Goal: Task Accomplishment & Management: Manage account settings

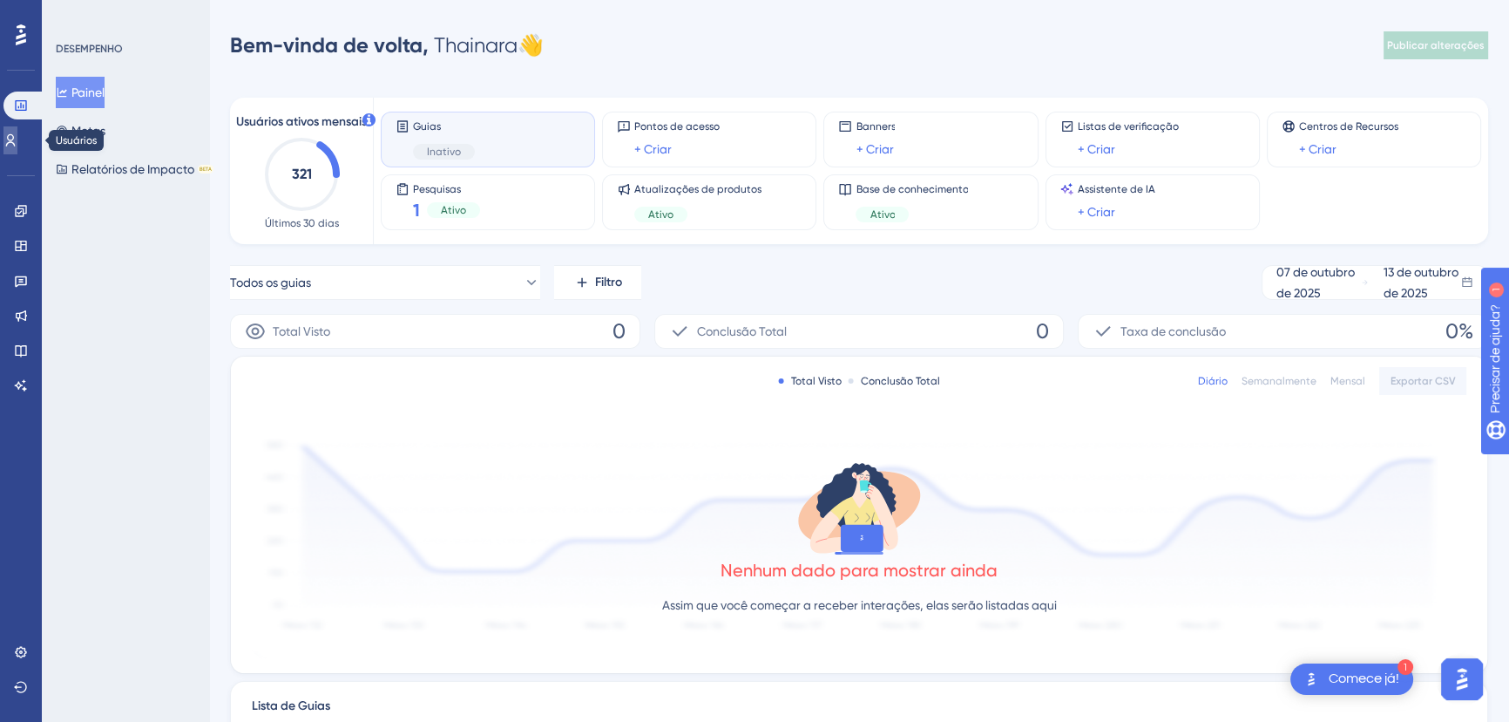
click at [17, 139] on link at bounding box center [10, 140] width 14 height 28
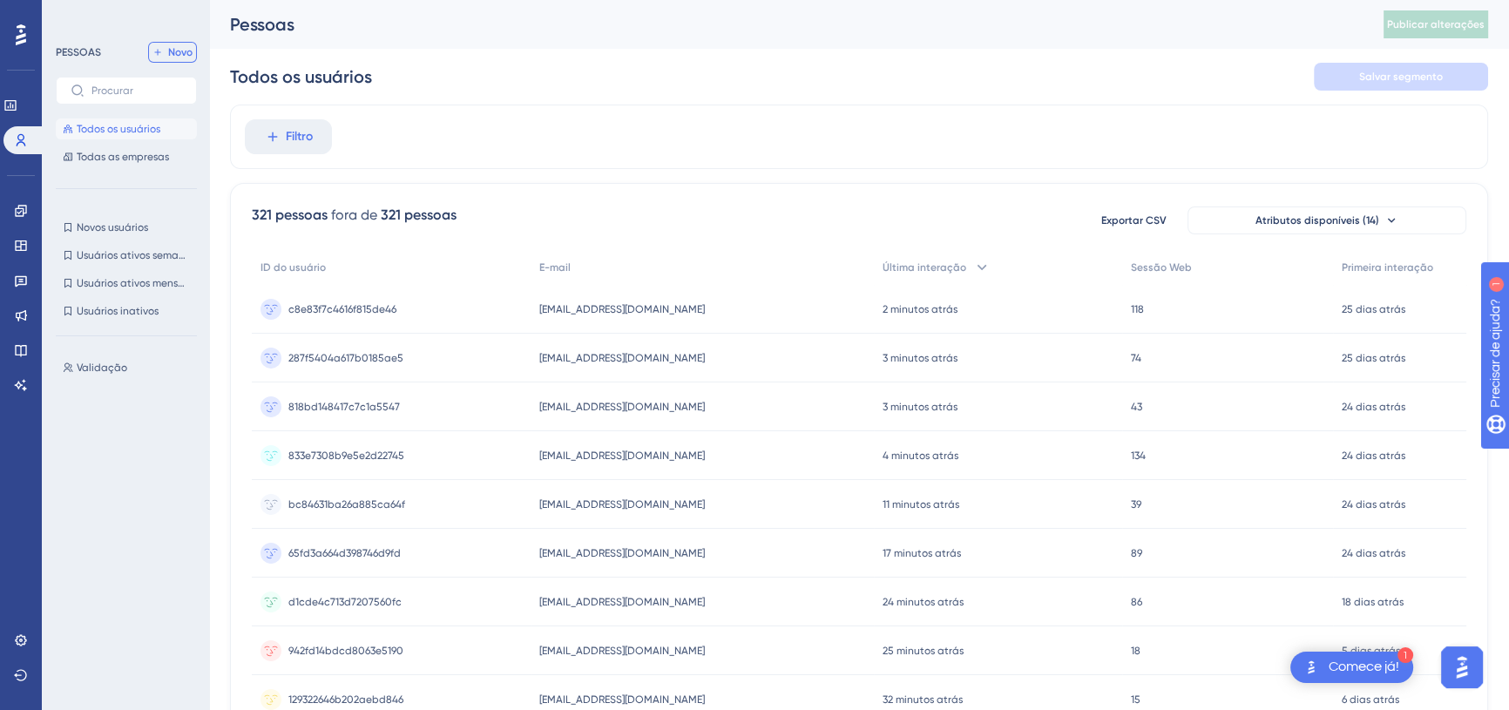
click at [159, 52] on icon at bounding box center [157, 52] width 10 height 10
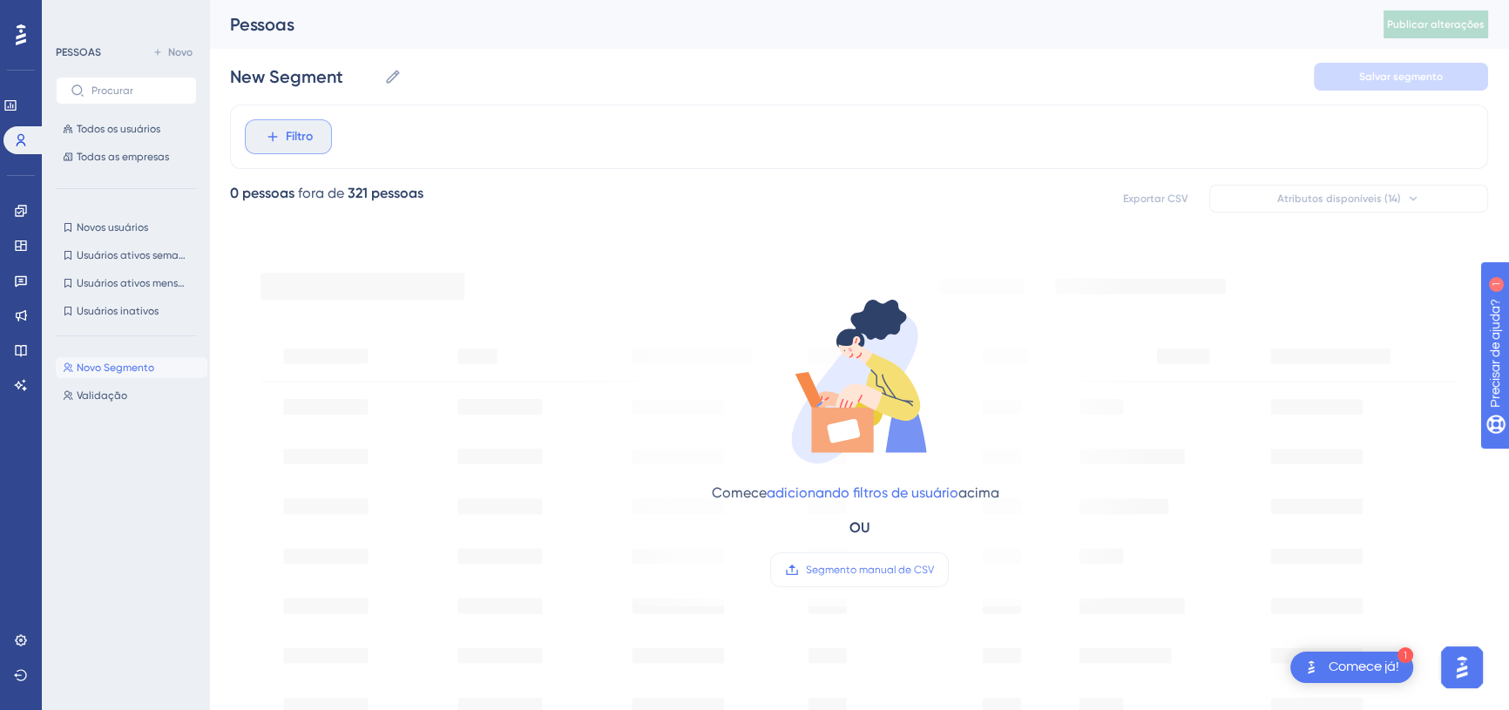
click at [305, 133] on font "Filtro" at bounding box center [299, 136] width 27 height 15
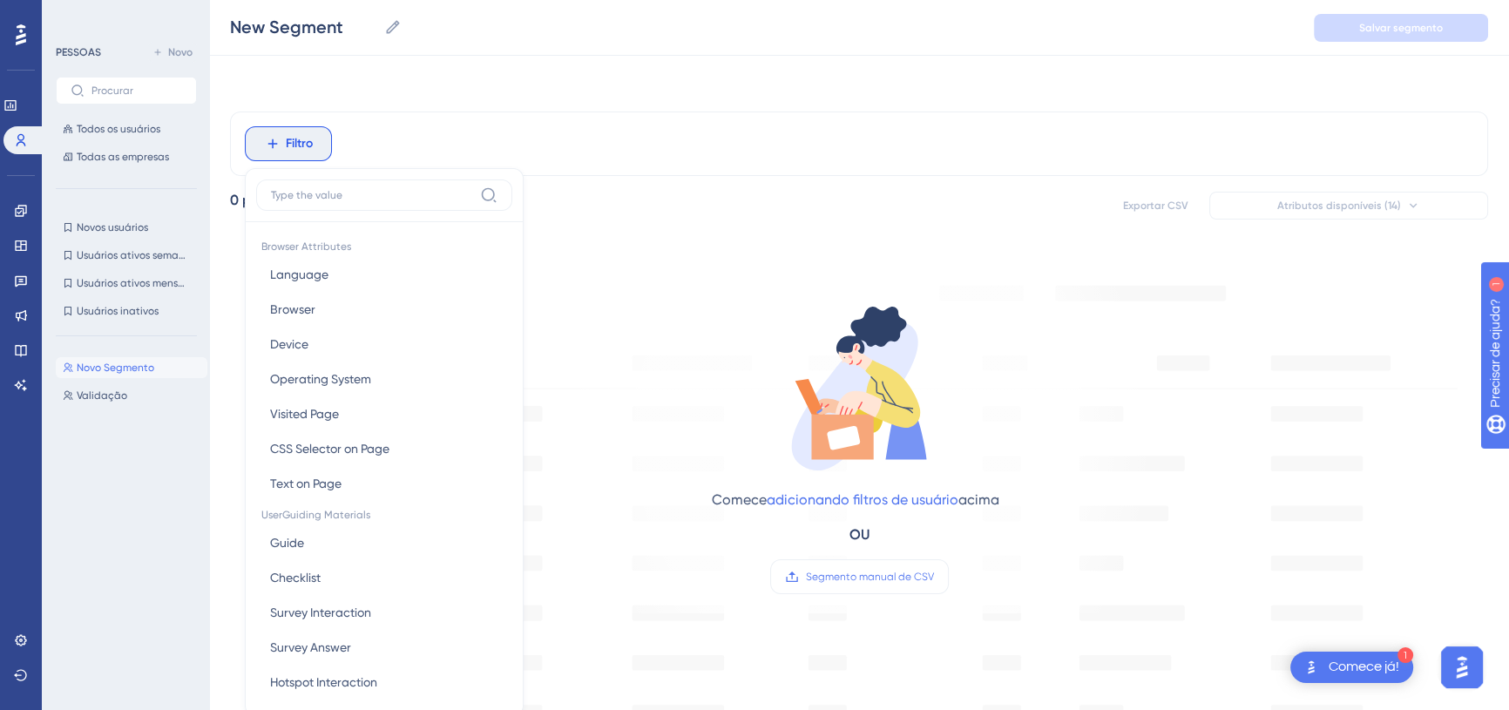
scroll to position [79, 0]
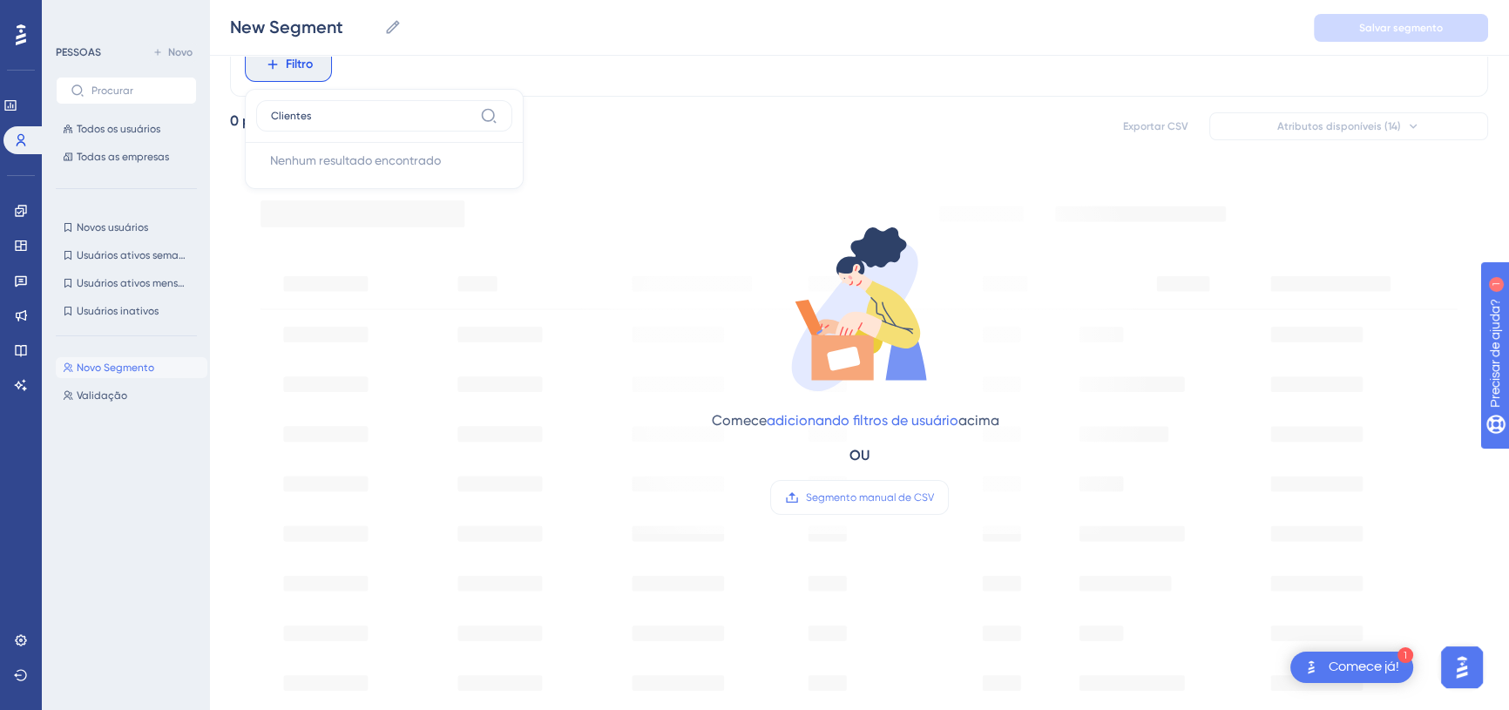
type input "Clientes"
click at [645, 117] on div "0 pessoas fora de 321 pessoas Exportar CSV Atributos disponíveis (14)" at bounding box center [859, 126] width 1258 height 31
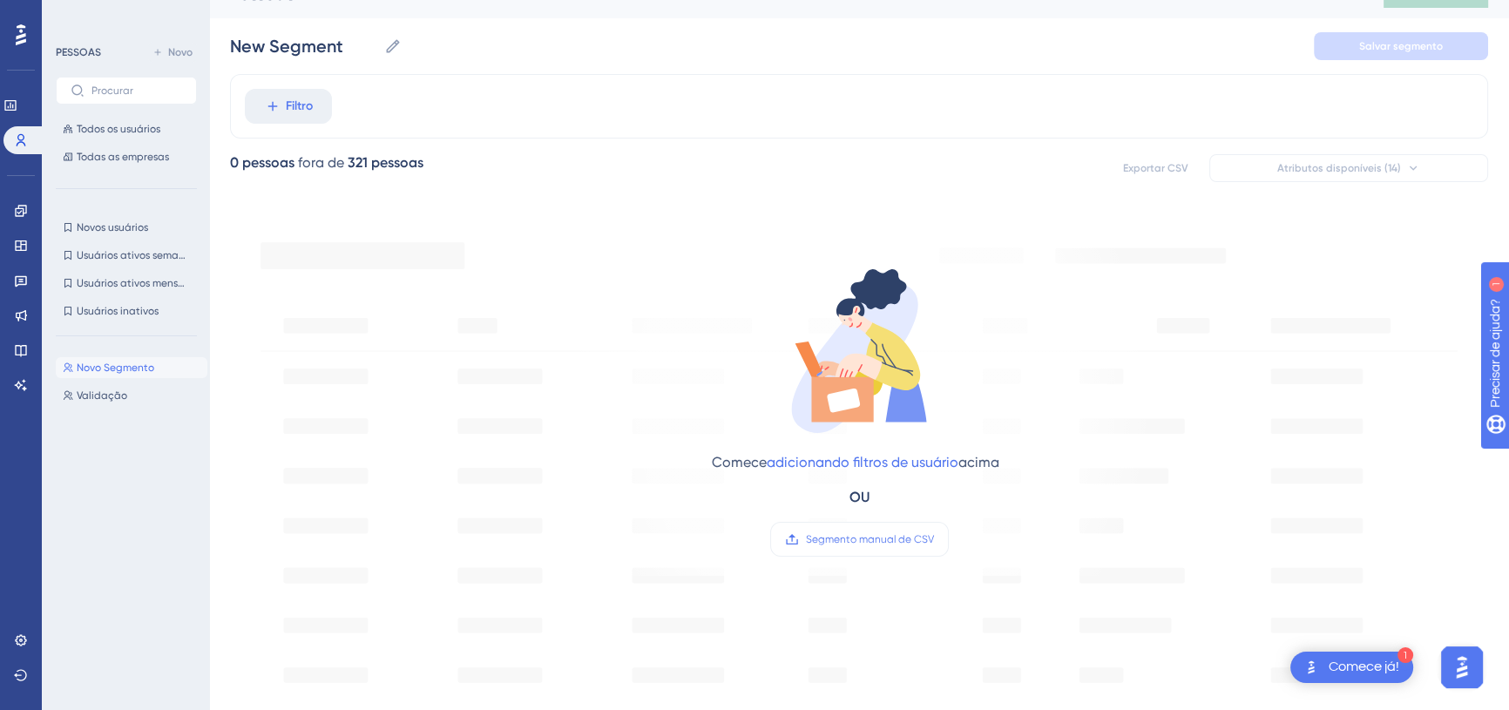
scroll to position [0, 0]
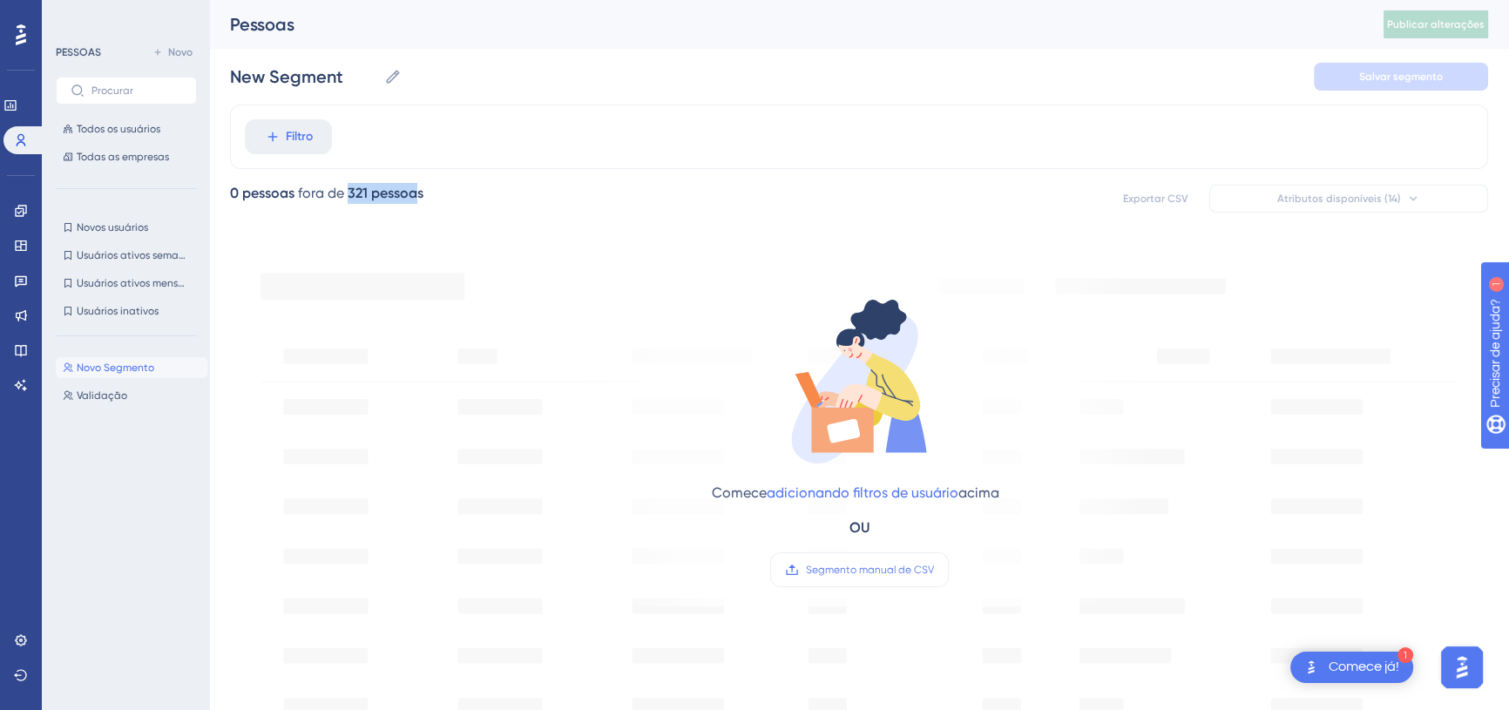
drag, startPoint x: 340, startPoint y: 192, endPoint x: 477, endPoint y: 193, distance: 136.8
click at [477, 193] on div "0 pessoas fora de 321 pessoas Exportar CSV Atributos disponíveis (14)" at bounding box center [859, 198] width 1258 height 31
click at [489, 192] on div "0 pessoas fora de 321 pessoas Exportar CSV Atributos disponíveis (14)" at bounding box center [859, 198] width 1258 height 31
click at [142, 365] on font "Novo Segmento" at bounding box center [116, 368] width 78 height 12
click at [310, 131] on font "Filtro" at bounding box center [299, 136] width 27 height 15
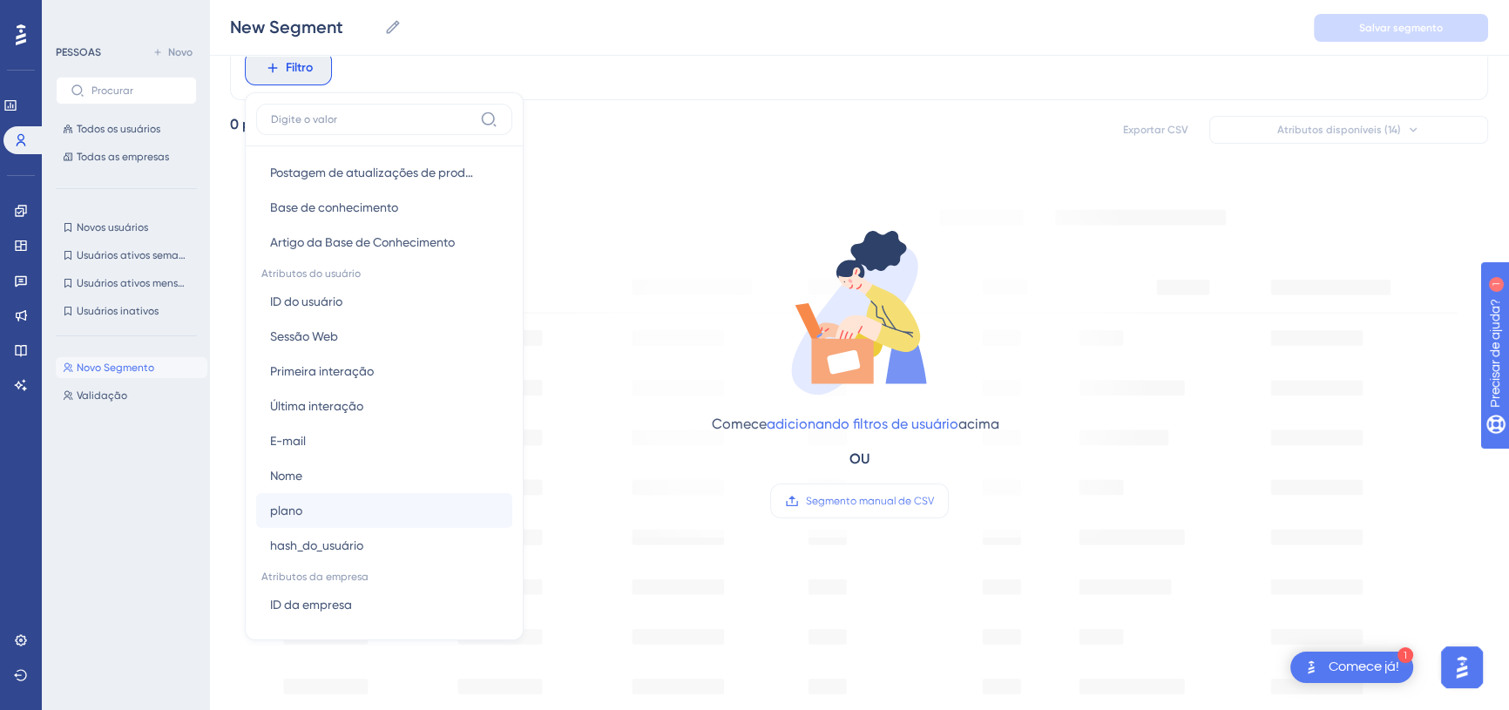
scroll to position [792, 0]
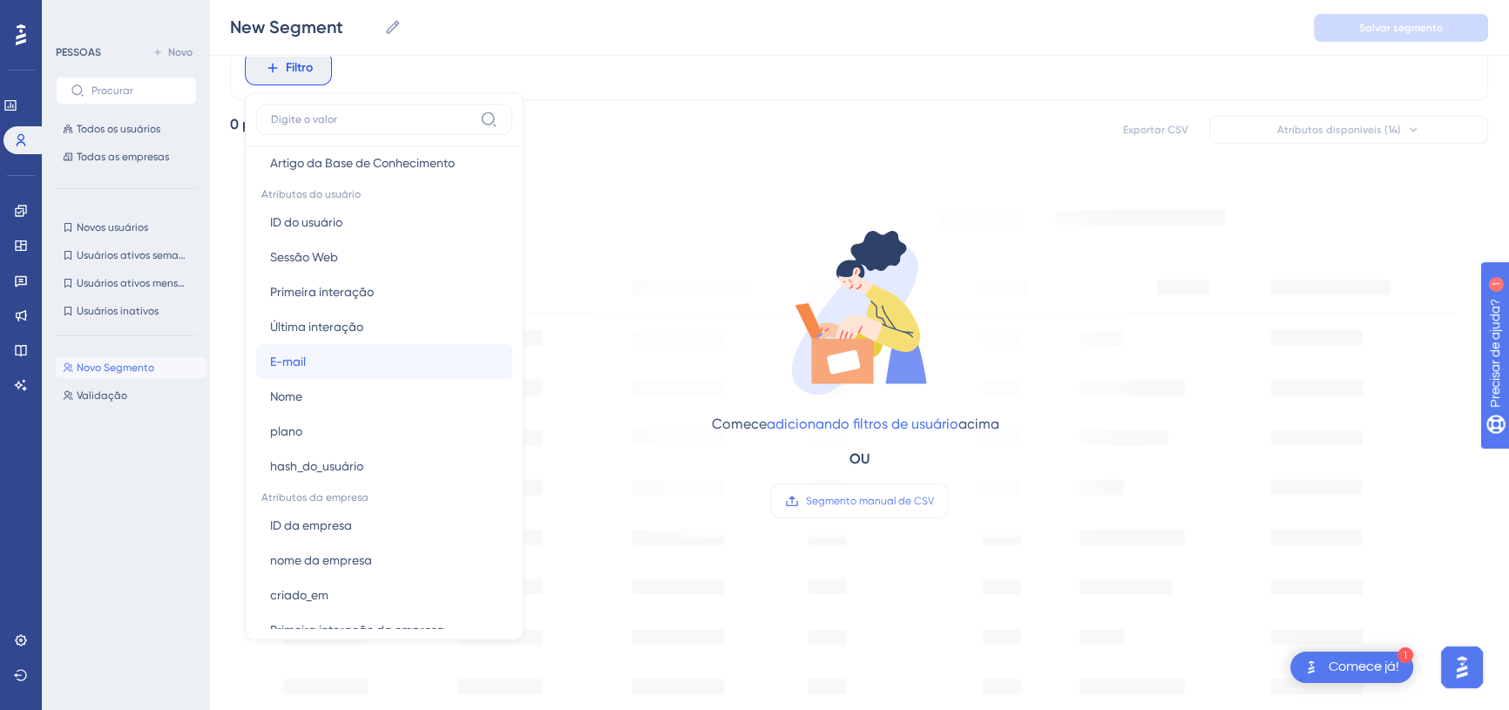
click at [345, 374] on button "E-mail E-mail" at bounding box center [384, 361] width 256 height 35
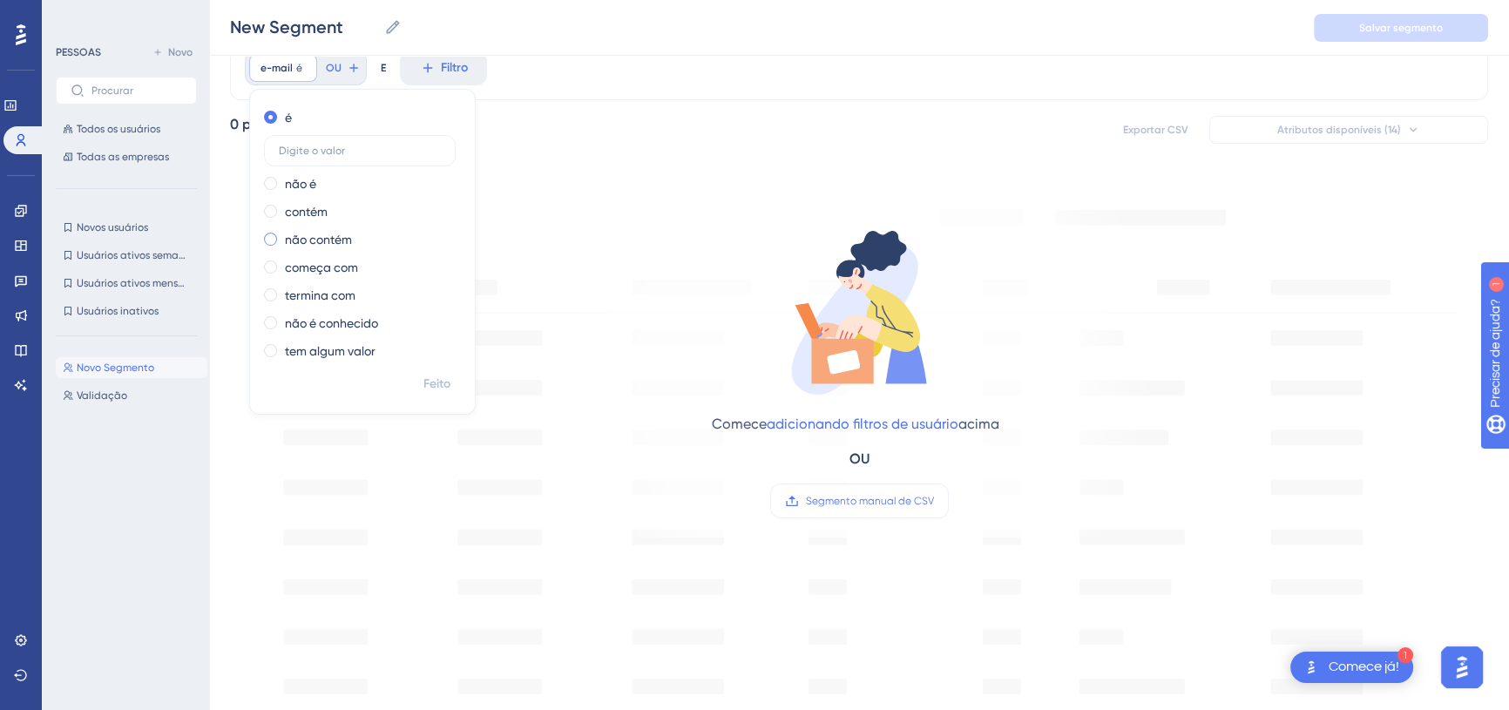
click at [322, 241] on font "não contém" at bounding box center [318, 240] width 67 height 14
type input "@[DOMAIN_NAME]"
click at [432, 374] on span "Feito" at bounding box center [437, 384] width 27 height 21
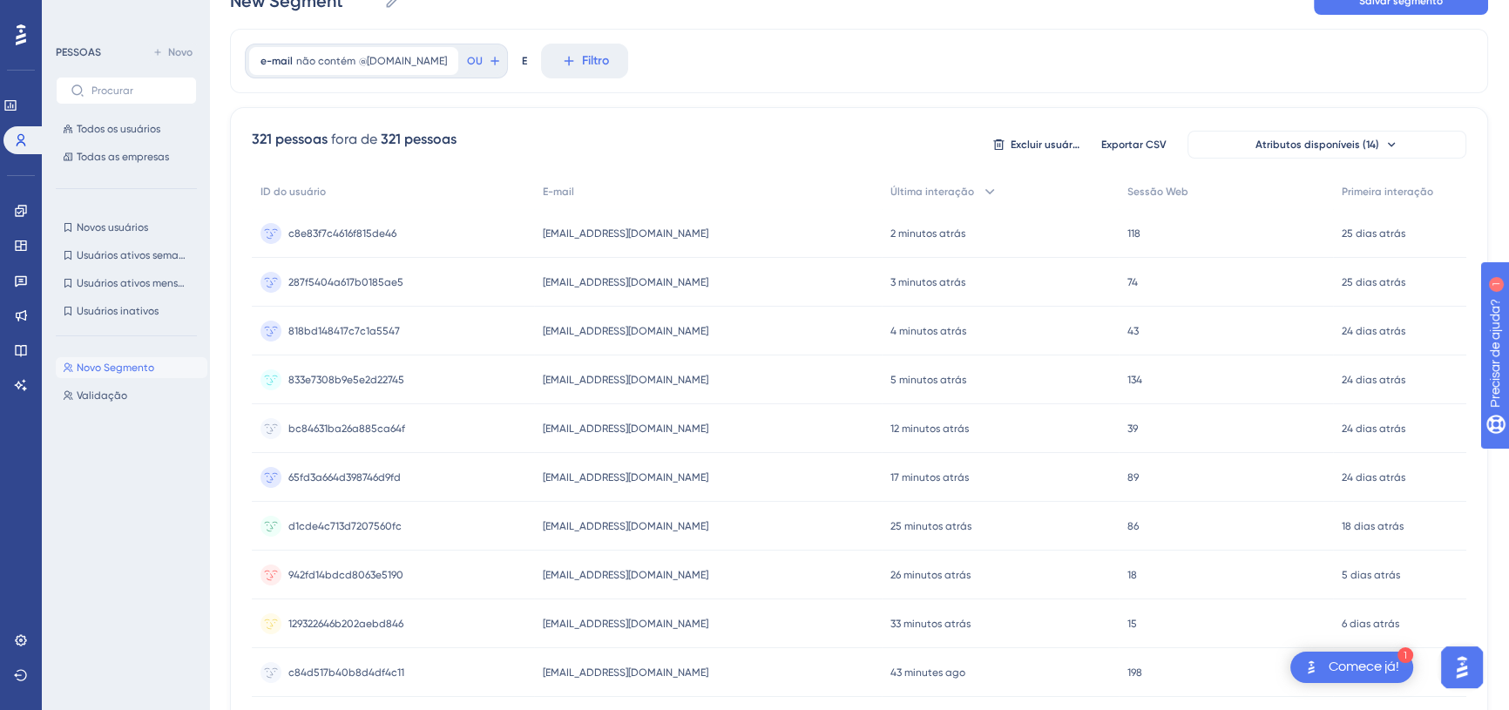
scroll to position [0, 0]
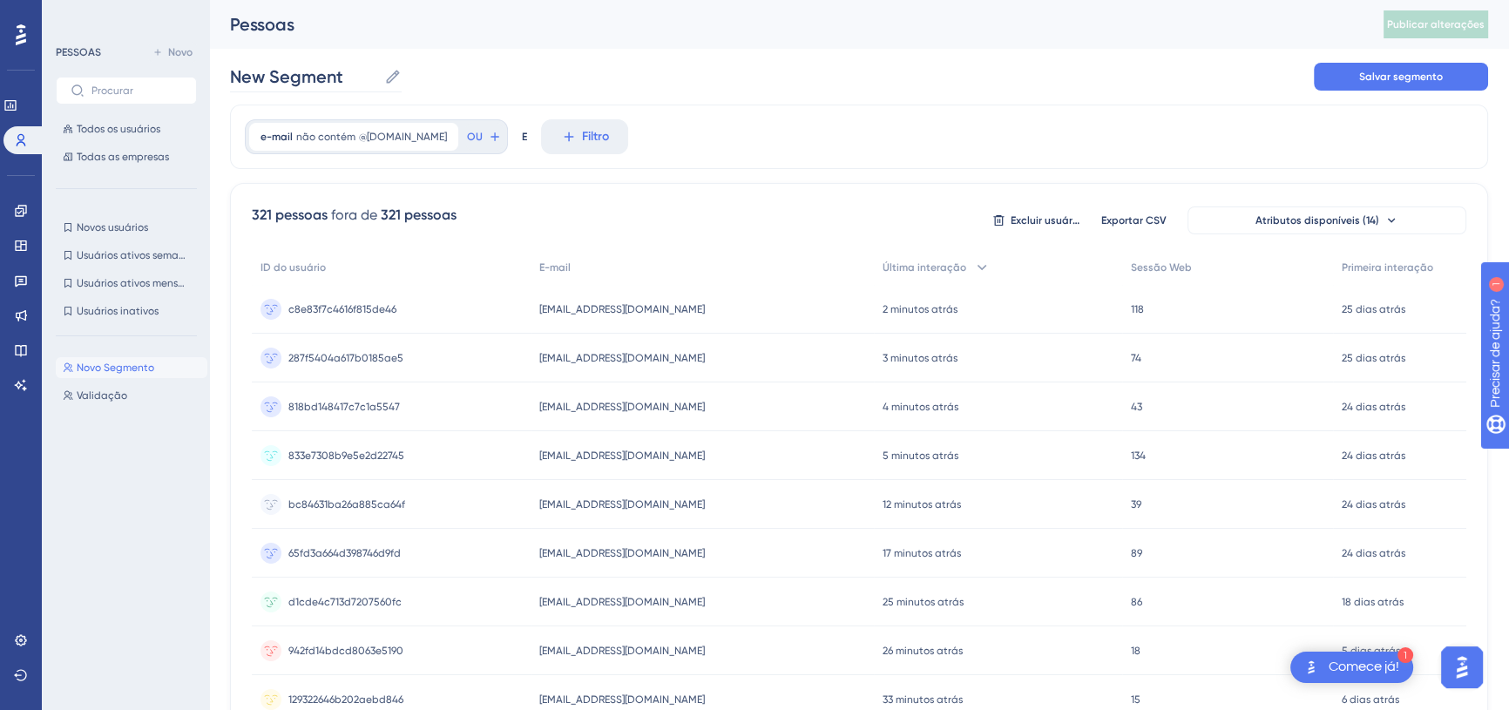
click at [394, 76] on icon at bounding box center [392, 76] width 13 height 13
click at [377, 76] on input "New Segment" at bounding box center [303, 76] width 147 height 24
type input "N"
click at [686, 90] on div "Clientes (não contém @loopia.com.br) Clientes (não contém @loopia.com.br) Salva…" at bounding box center [859, 77] width 1258 height 56
click at [1346, 80] on button "Salvar segmento" at bounding box center [1401, 77] width 174 height 28
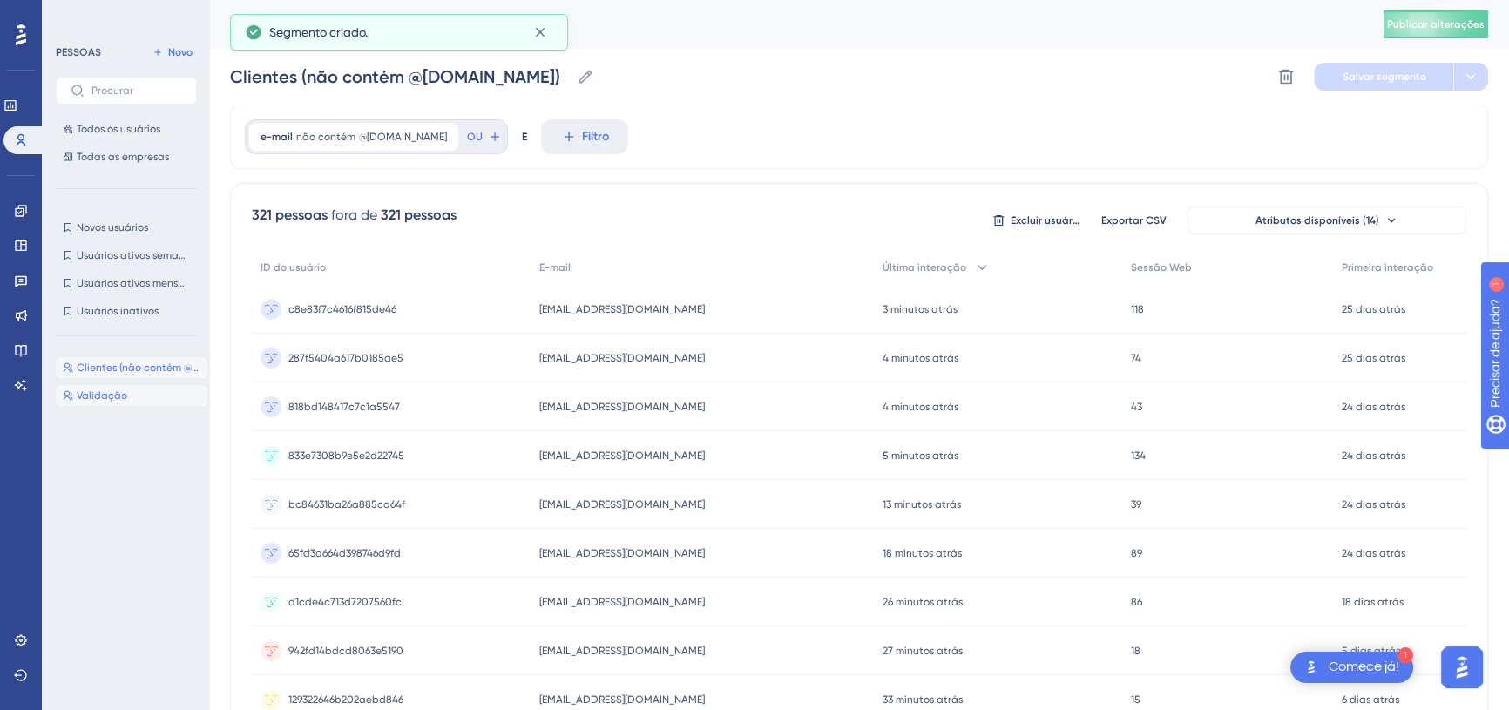
click at [99, 393] on font "Validação" at bounding box center [102, 396] width 51 height 12
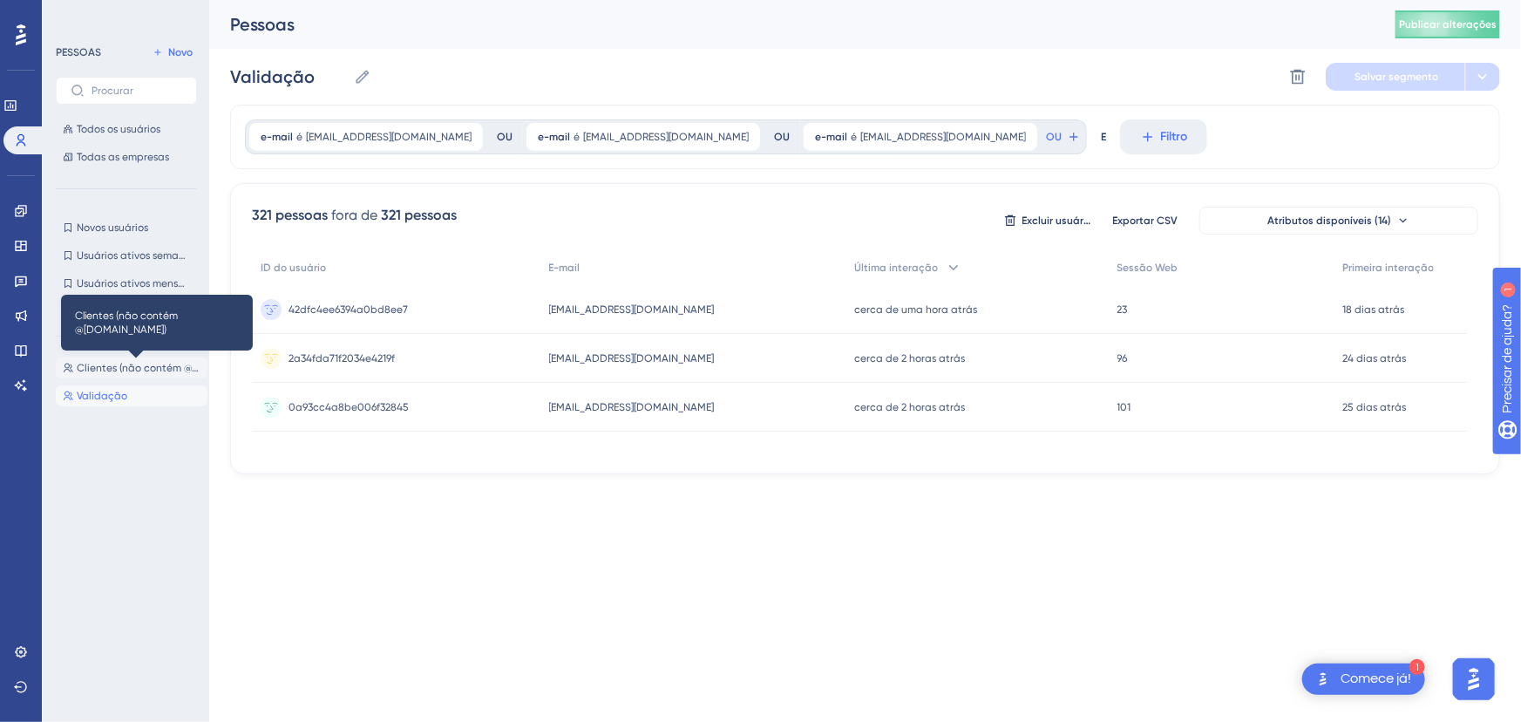
click at [105, 366] on font "Clientes (não contém @[DOMAIN_NAME])" at bounding box center [176, 368] width 198 height 12
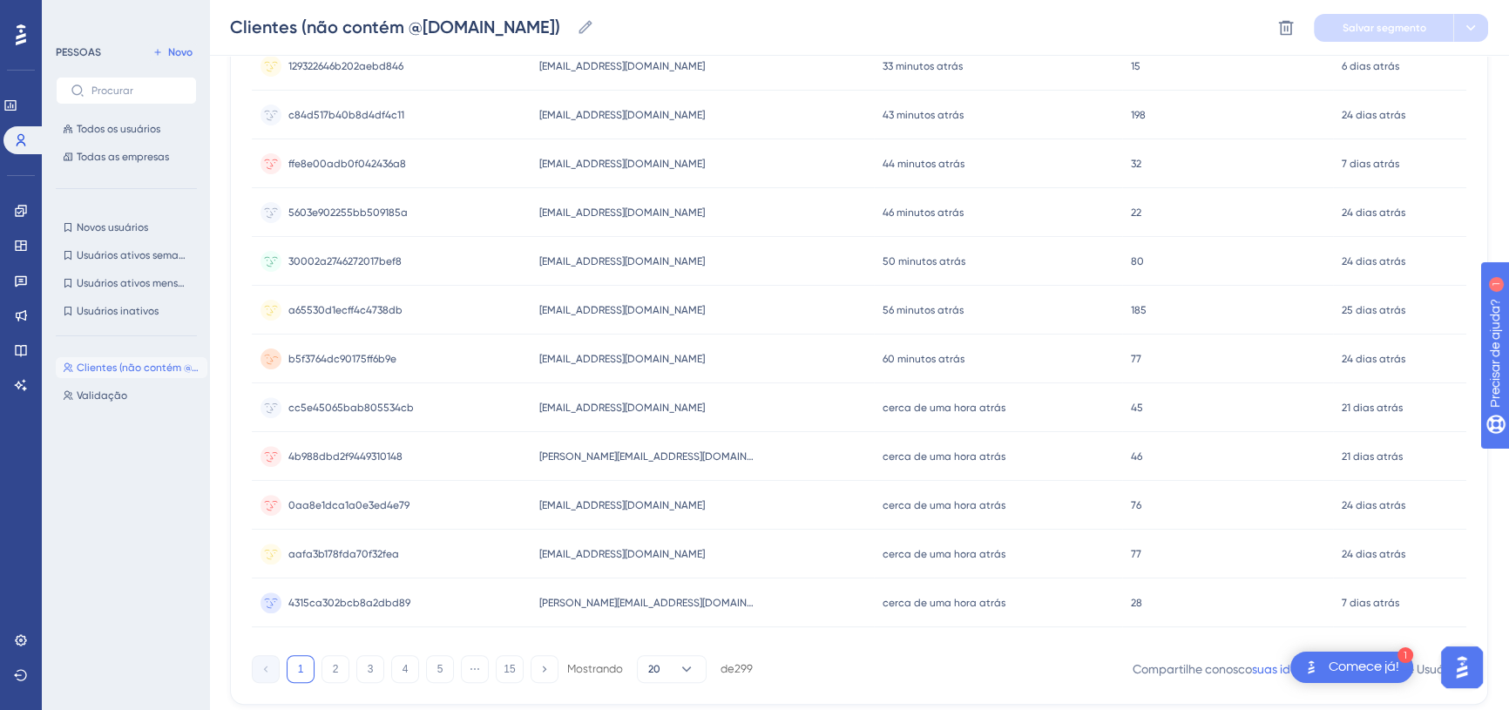
scroll to position [690, 0]
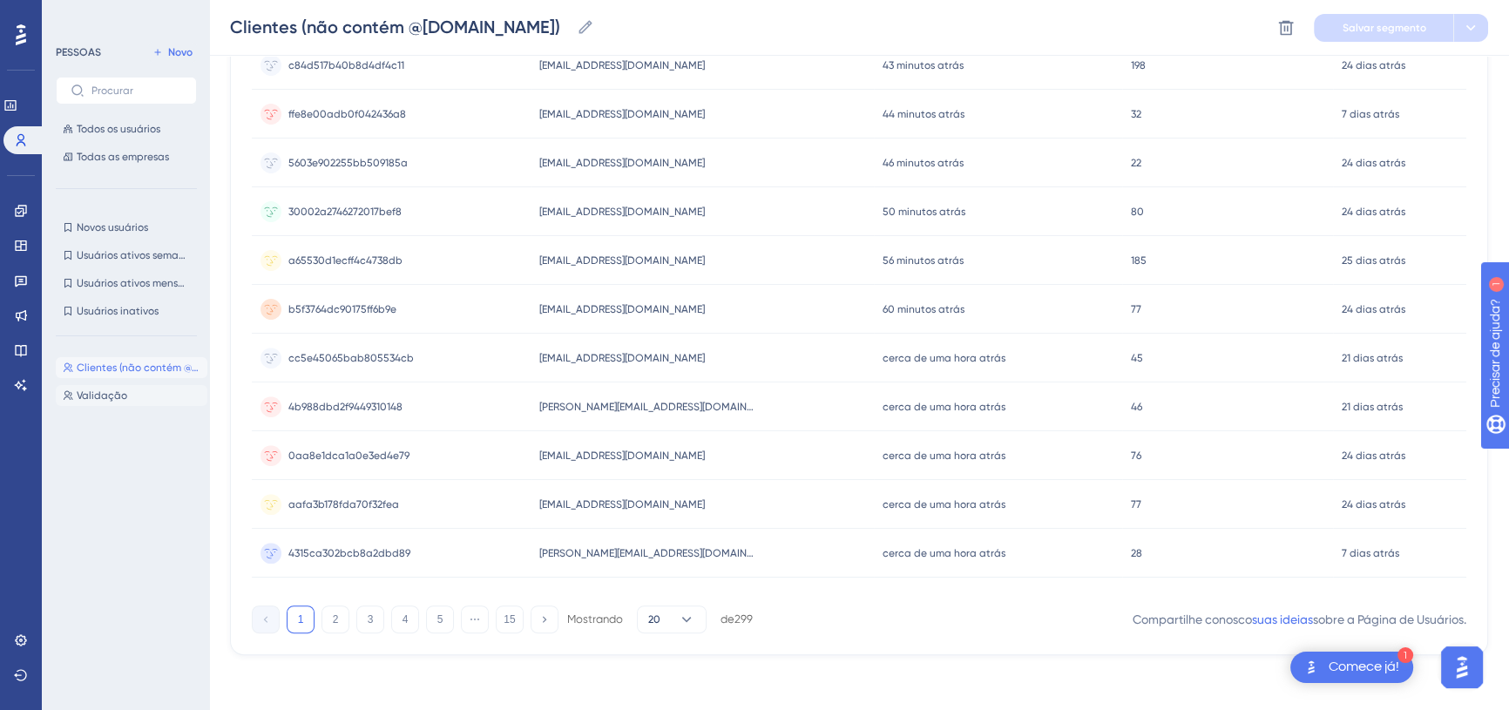
click at [131, 396] on button "Validação Validação" at bounding box center [132, 395] width 152 height 21
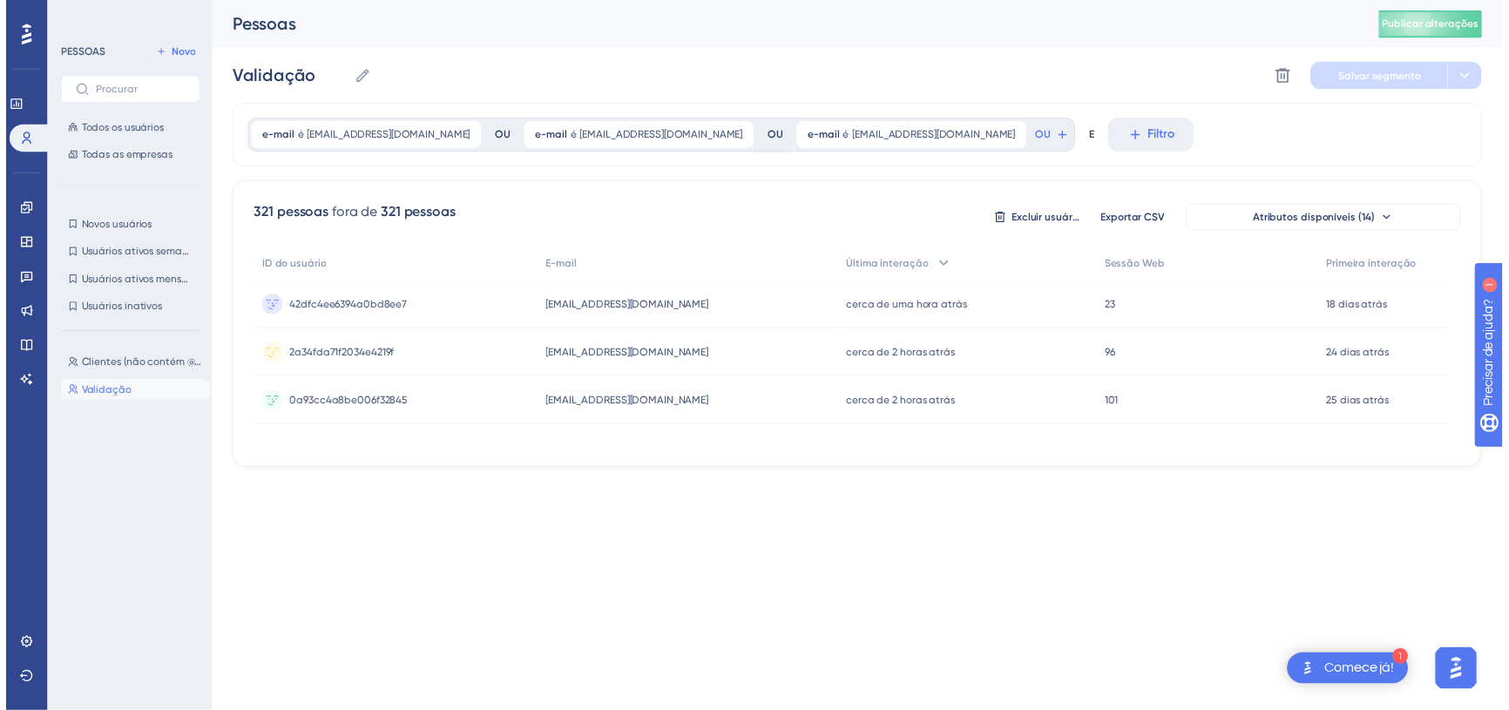
scroll to position [0, 0]
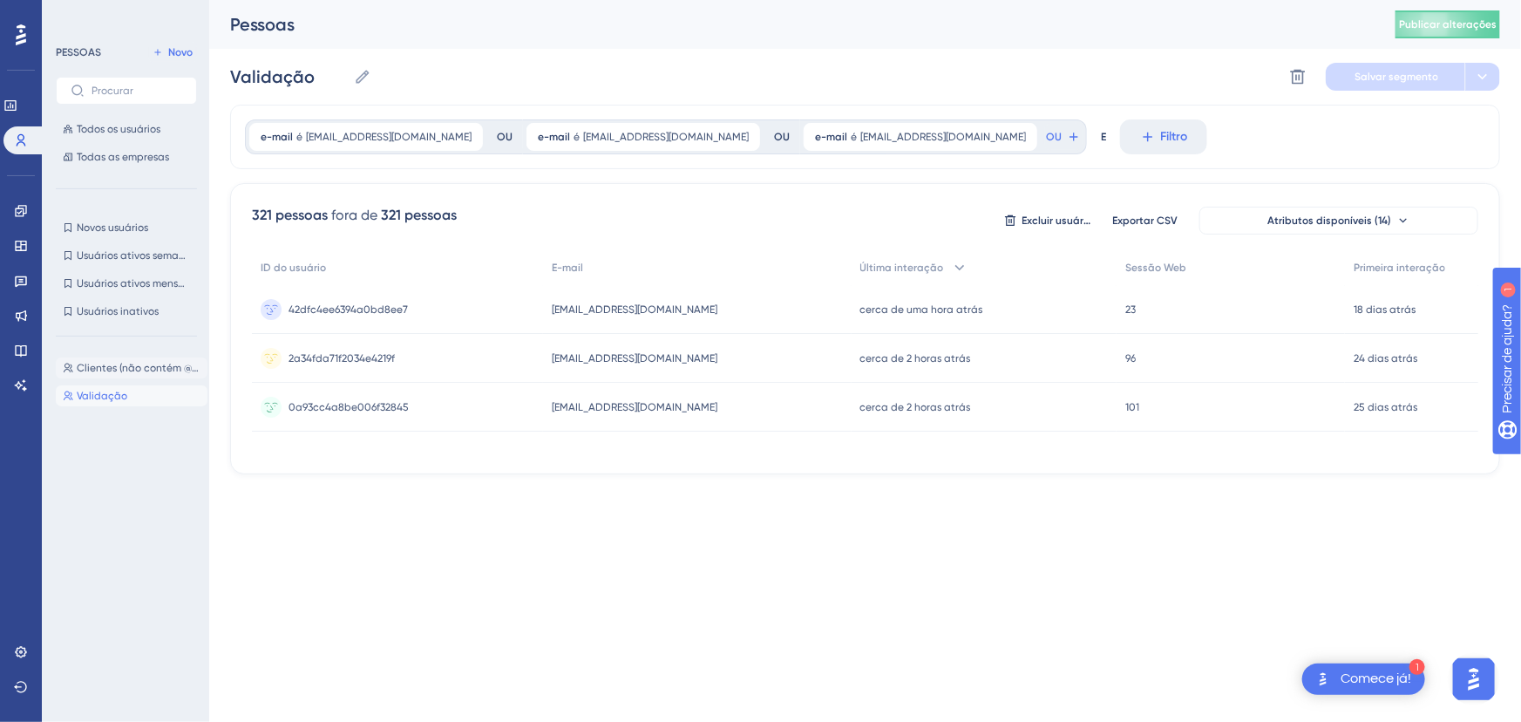
click at [117, 357] on button "Clientes (não contém @[DOMAIN_NAME]) Clientes (não contém @[DOMAIN_NAME])" at bounding box center [132, 367] width 152 height 21
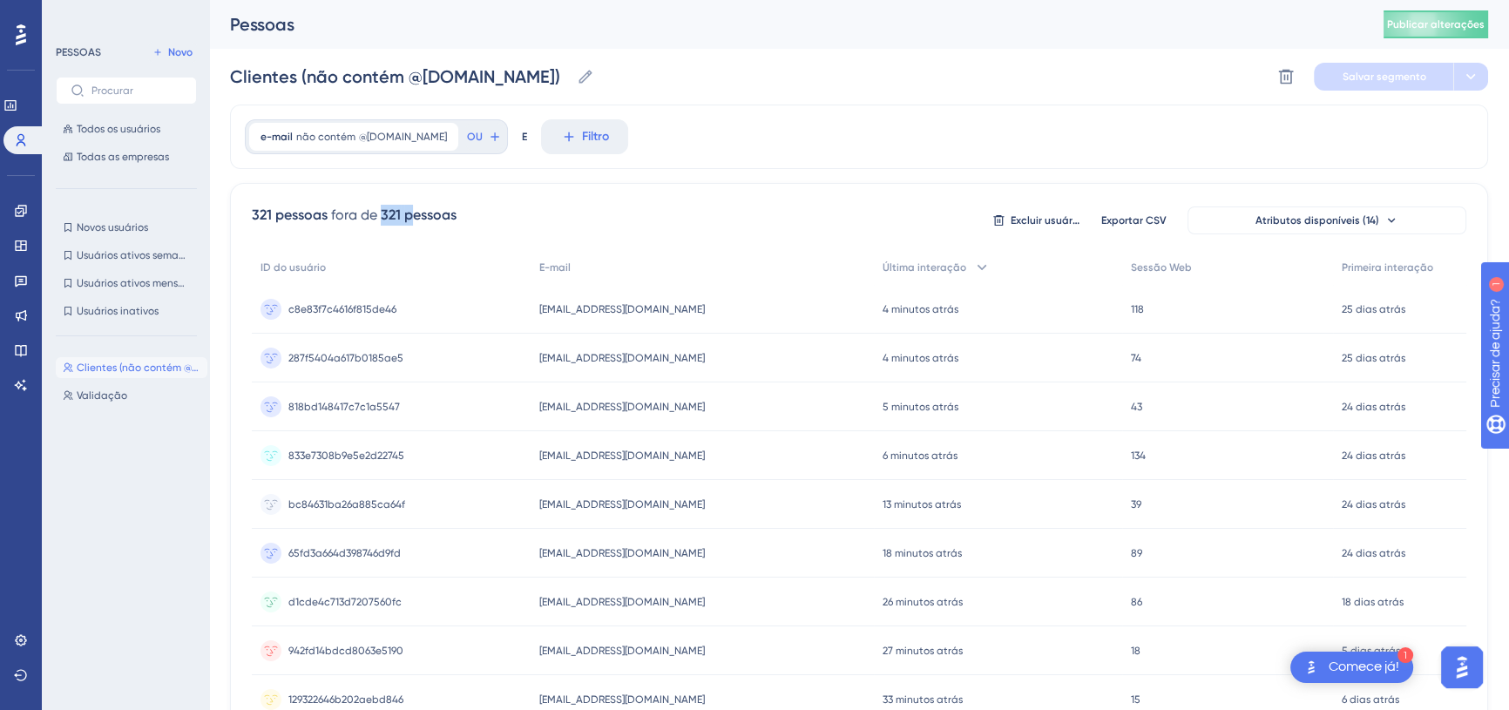
drag, startPoint x: 378, startPoint y: 215, endPoint x: 420, endPoint y: 213, distance: 41.9
click at [420, 213] on div "321 pessoas fora de 321 pessoas" at bounding box center [354, 215] width 205 height 21
click at [428, 213] on font "pessoas" at bounding box center [430, 215] width 52 height 17
click at [386, 145] on div "e-mail não contém @lopia.com.br @lopia.com.br Remover" at bounding box center [353, 137] width 209 height 28
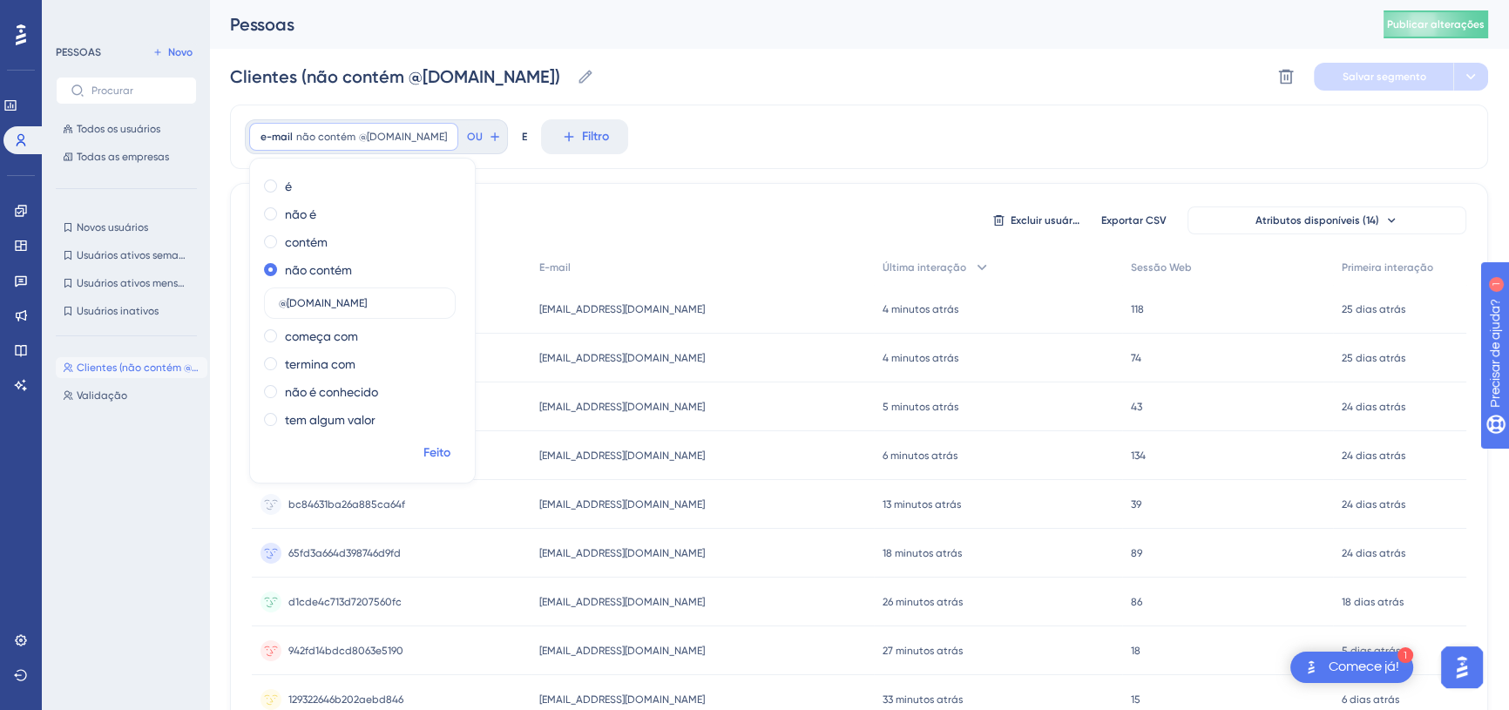
click at [435, 452] on font "Feito" at bounding box center [437, 452] width 27 height 15
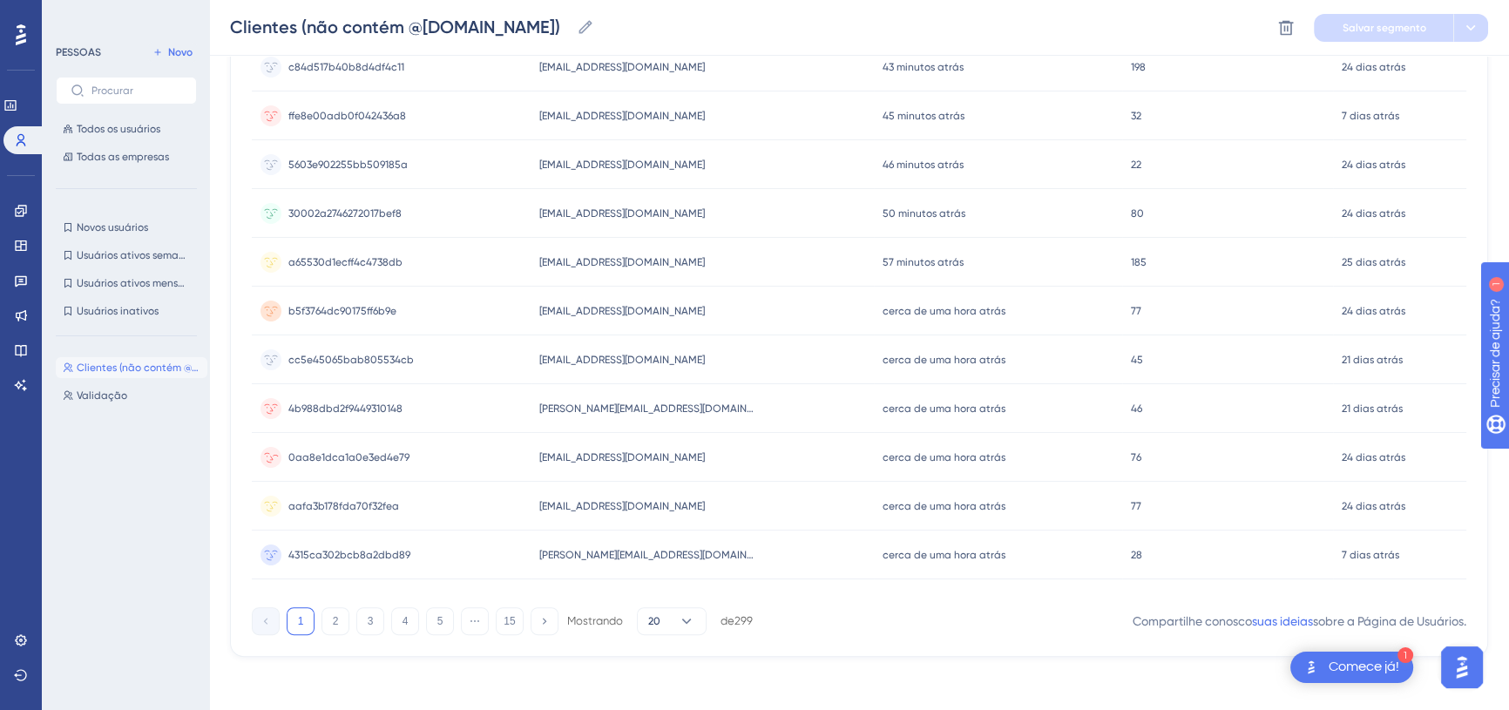
scroll to position [696, 0]
drag, startPoint x: 721, startPoint y: 617, endPoint x: 753, endPoint y: 618, distance: 32.3
click at [753, 618] on div "de 299" at bounding box center [737, 619] width 32 height 16
click at [756, 618] on div "1 2 3 4 5 ⋯ 15 Mostrando 20 de 299 Compartilhe conosco suas ideias sobre a Pági…" at bounding box center [859, 615] width 1215 height 35
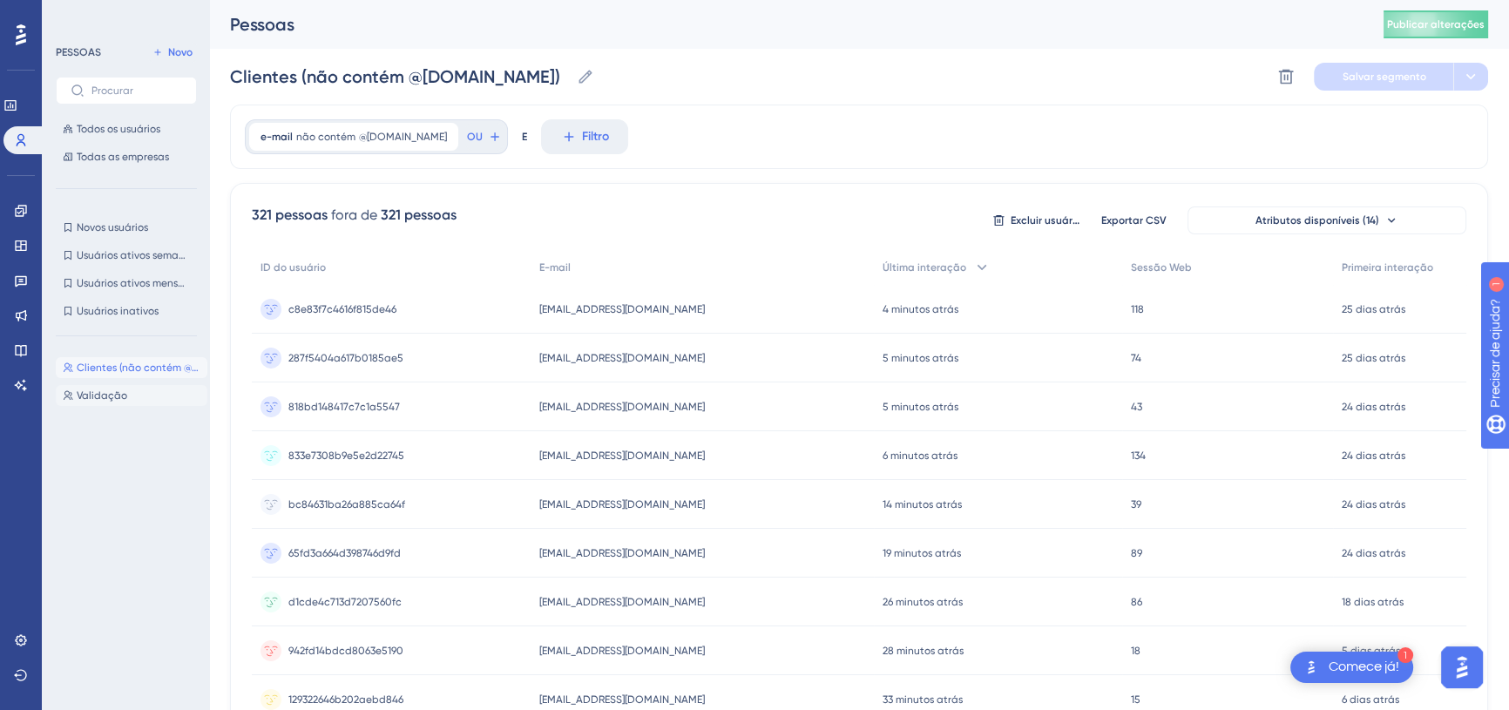
click at [133, 393] on button "Validação Validação" at bounding box center [132, 395] width 152 height 21
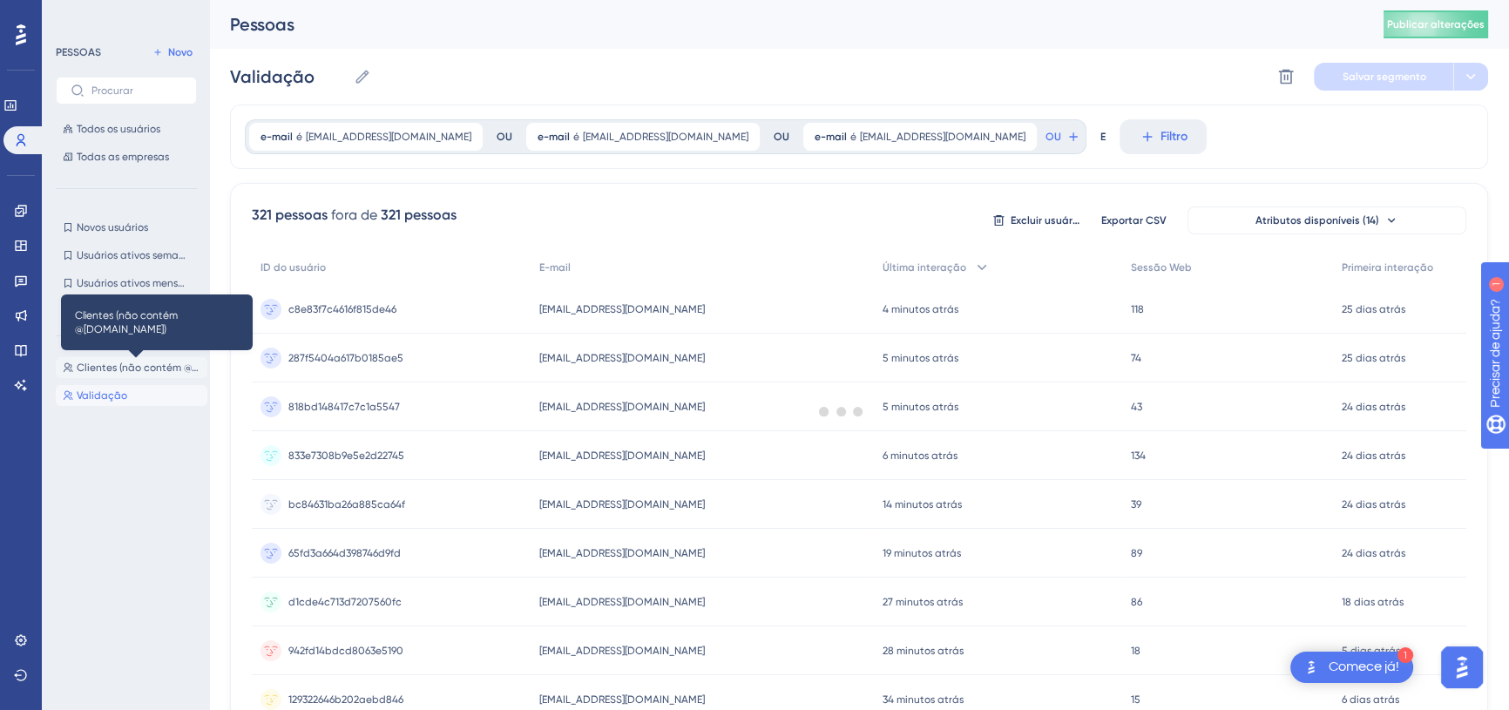
click at [137, 363] on font "Clientes (não contém @[DOMAIN_NAME])" at bounding box center [176, 368] width 198 height 12
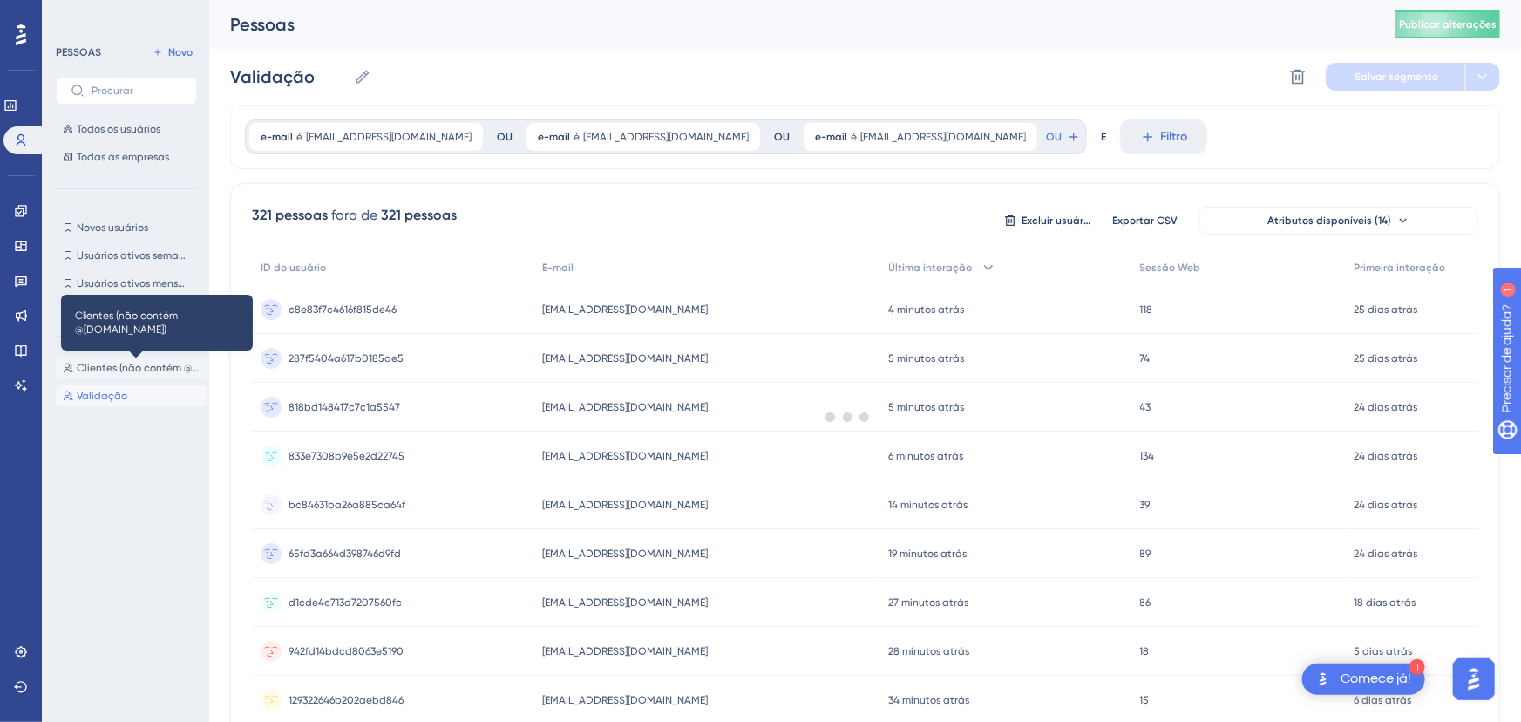
type input "Clientes (não contém @[DOMAIN_NAME])"
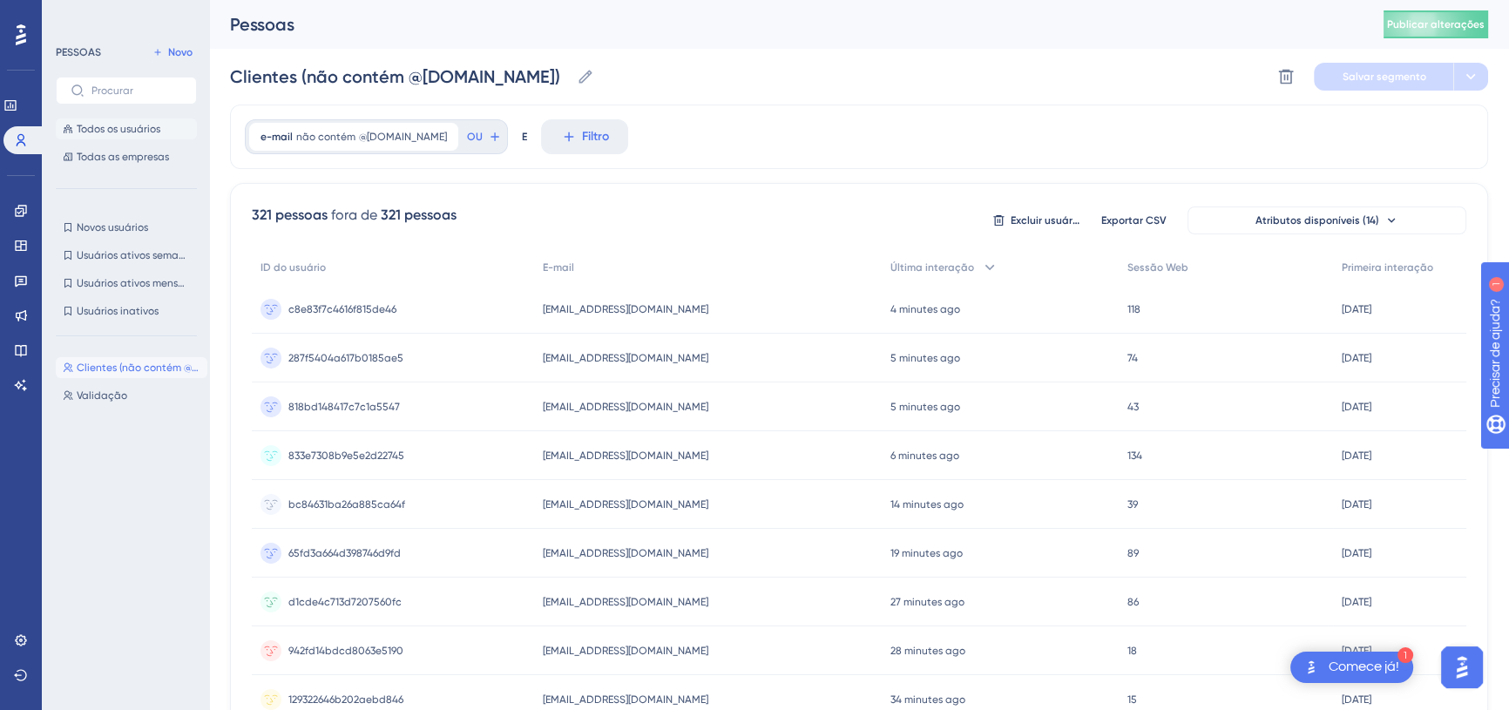
click at [118, 119] on button "Todos os usuários" at bounding box center [126, 129] width 141 height 21
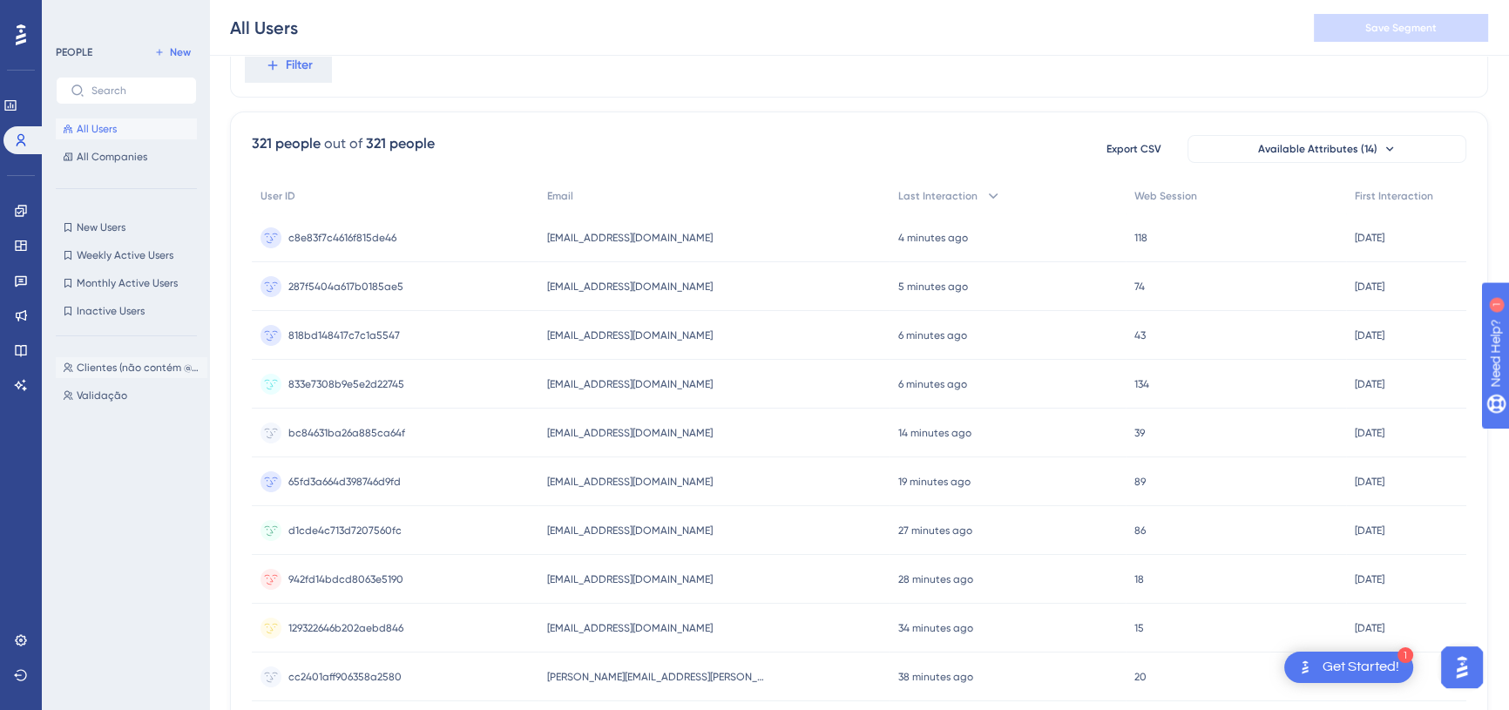
click at [106, 359] on button "Clientes (não contém @[DOMAIN_NAME]) Clientes (não contém @[DOMAIN_NAME])" at bounding box center [132, 367] width 152 height 21
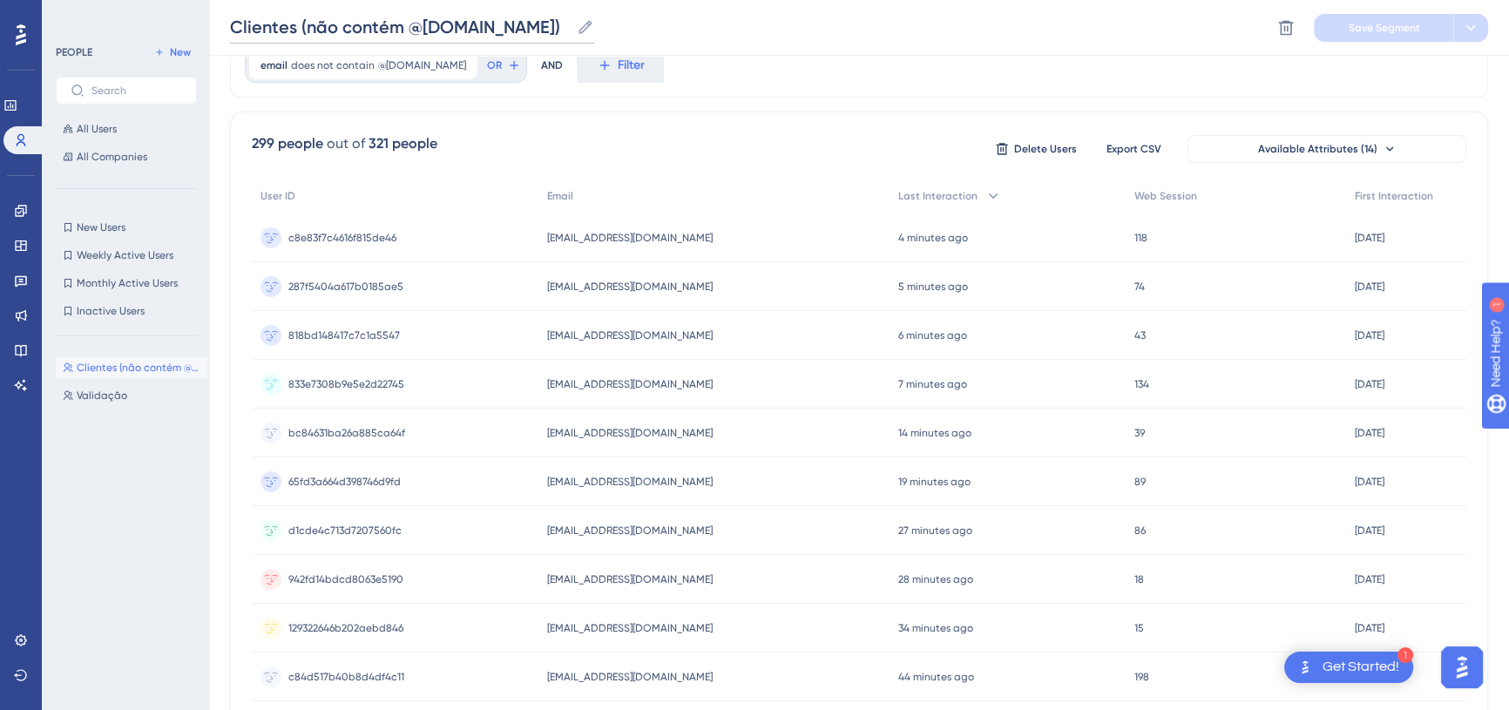
drag, startPoint x: 491, startPoint y: 22, endPoint x: 592, endPoint y: 22, distance: 101.1
click at [578, 22] on label "Clientes (não contém @[DOMAIN_NAME]) Clientes (não contém @[DOMAIN_NAME])" at bounding box center [412, 27] width 364 height 31
click at [656, 22] on div "Clientes (não contém @[DOMAIN_NAME]) Clientes (não contém @[DOMAIN_NAME]) Delet…" at bounding box center [859, 28] width 1300 height 56
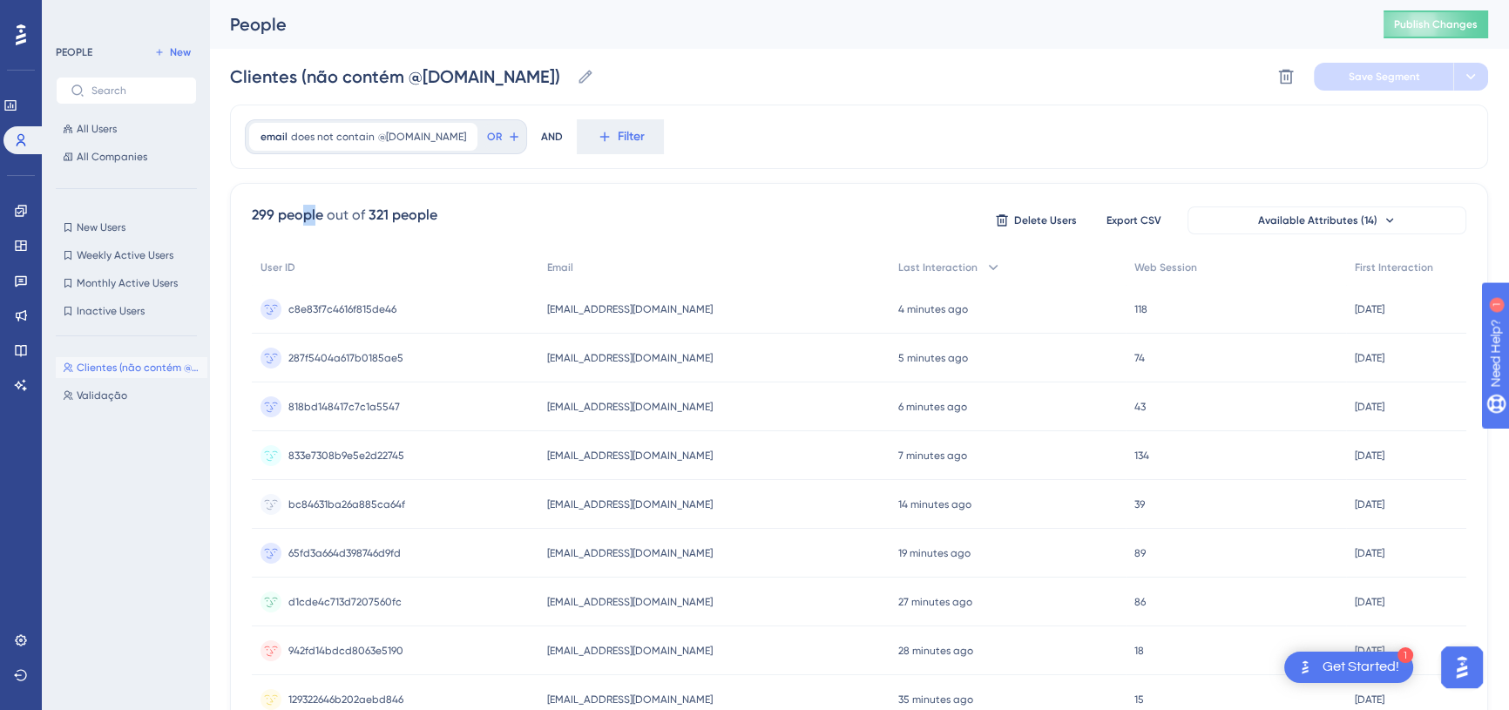
drag, startPoint x: 300, startPoint y: 213, endPoint x: 314, endPoint y: 214, distance: 14.1
click at [314, 214] on div "299 people" at bounding box center [287, 215] width 71 height 21
click at [315, 214] on div "299 people" at bounding box center [287, 215] width 71 height 21
click at [252, 213] on div "299 people" at bounding box center [287, 215] width 71 height 21
drag, startPoint x: 252, startPoint y: 213, endPoint x: 425, endPoint y: 213, distance: 173.4
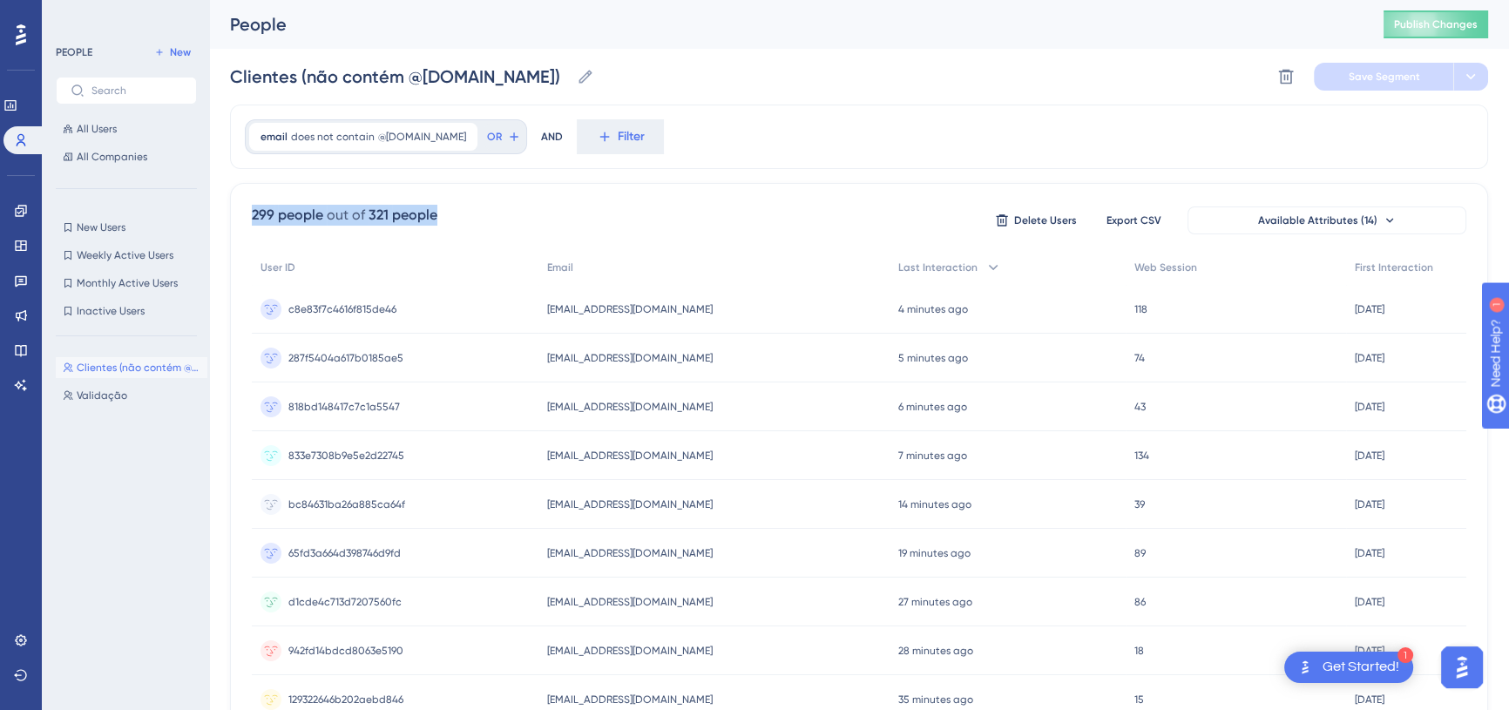
click at [424, 214] on div "299 people out of 321 people" at bounding box center [345, 215] width 186 height 21
click at [425, 213] on div "321 people" at bounding box center [403, 215] width 69 height 21
click at [111, 399] on span "Validação" at bounding box center [102, 396] width 51 height 14
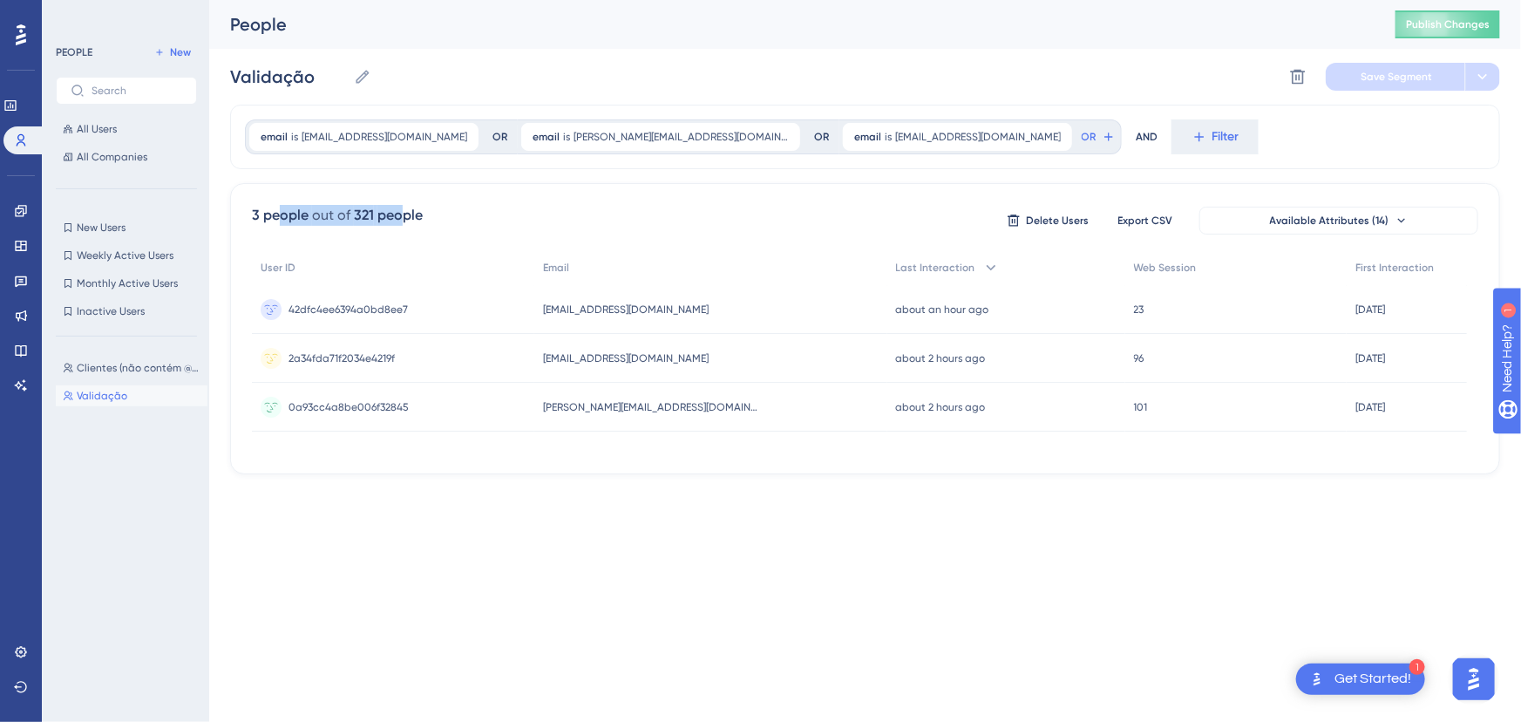
drag, startPoint x: 275, startPoint y: 217, endPoint x: 415, endPoint y: 217, distance: 139.4
click at [415, 217] on div "3 people out of 321 people" at bounding box center [337, 215] width 171 height 21
click at [415, 216] on div "321 people" at bounding box center [388, 215] width 69 height 21
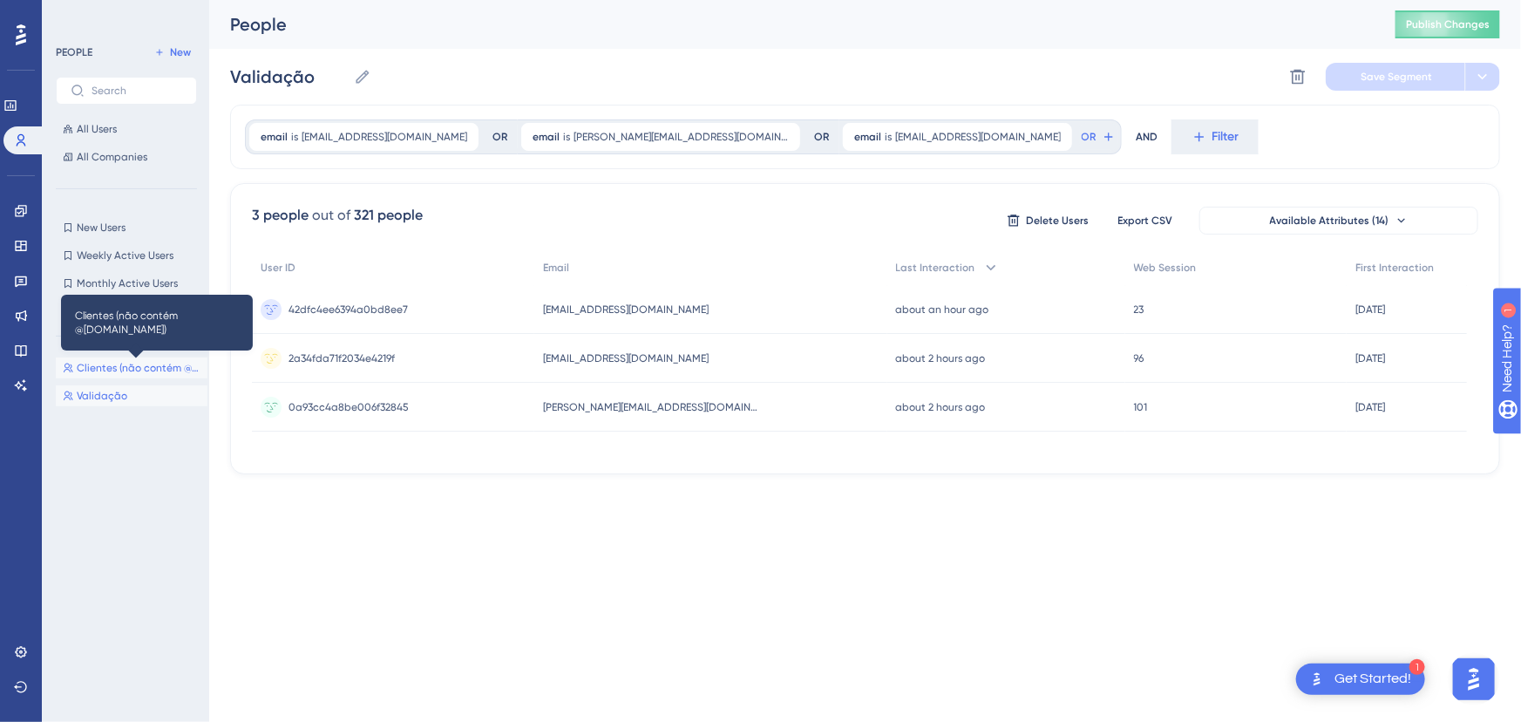
click at [123, 366] on span "Clientes (não contém @[DOMAIN_NAME])" at bounding box center [139, 368] width 124 height 14
type input "Clientes (não contém @[DOMAIN_NAME])"
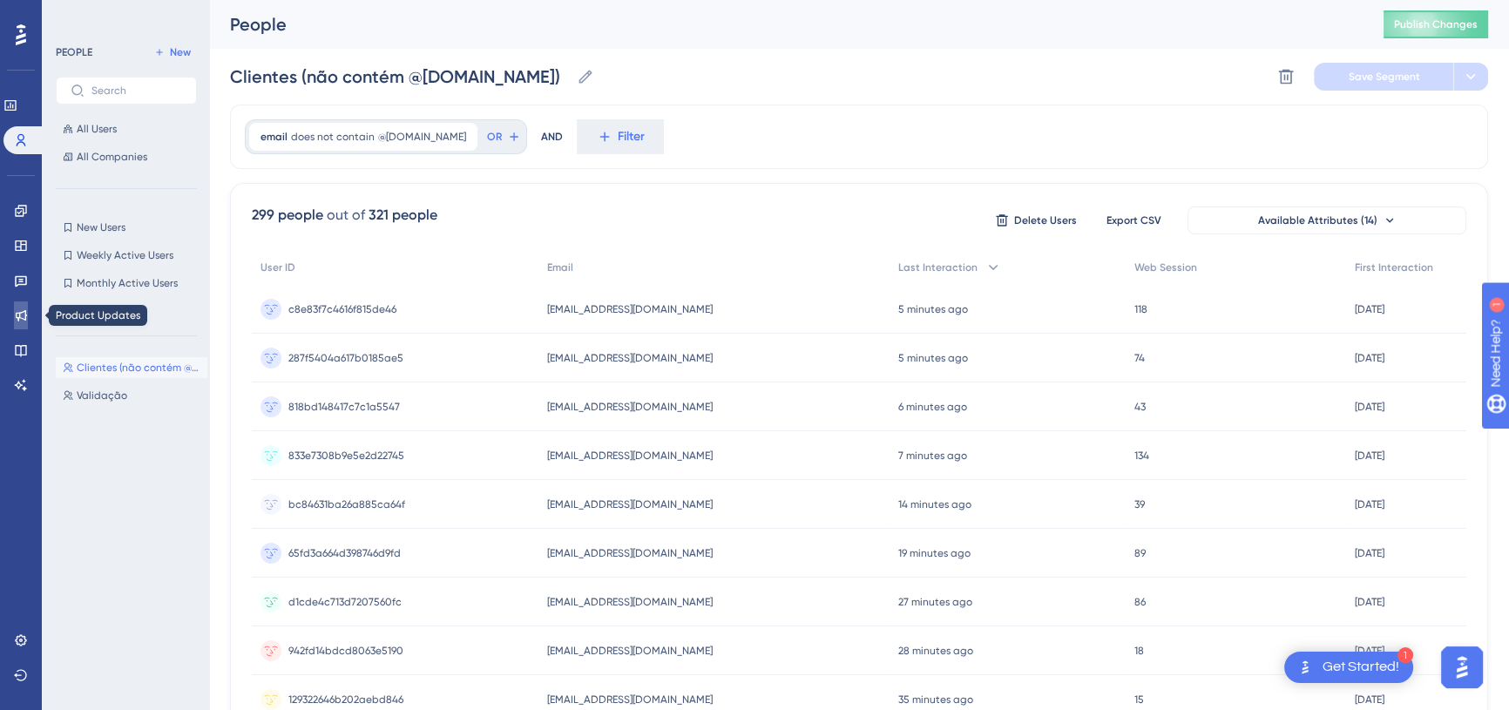
click at [19, 308] on icon at bounding box center [21, 315] width 14 height 14
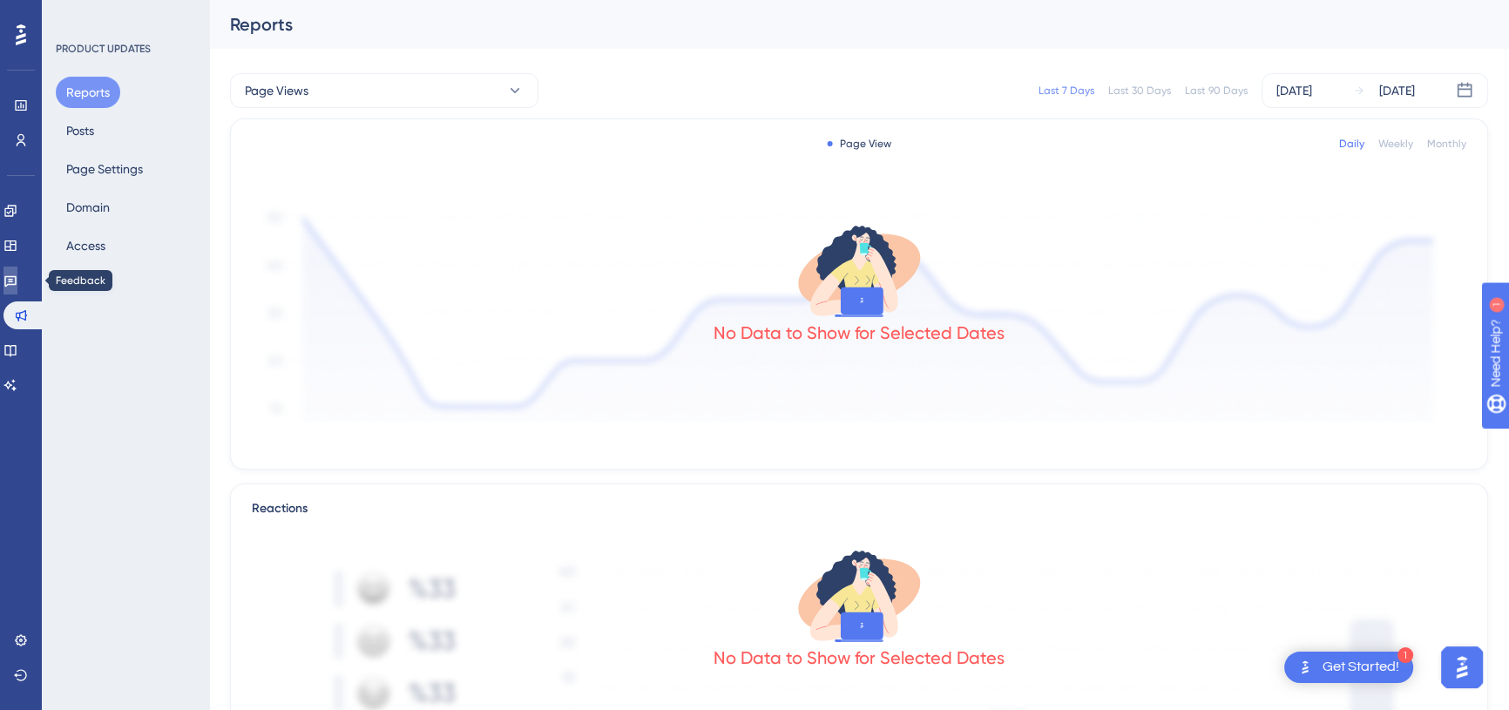
click at [17, 286] on icon at bounding box center [10, 281] width 14 height 14
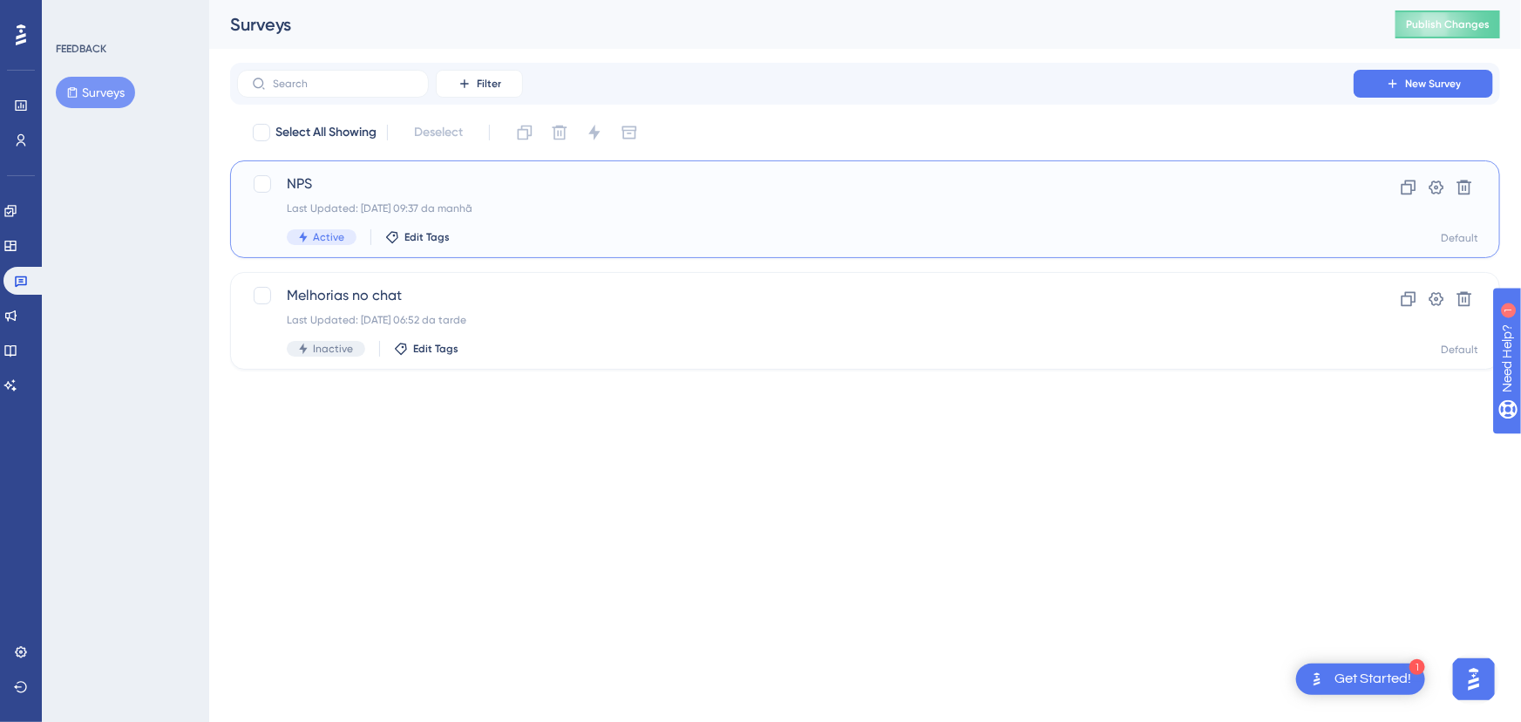
click at [383, 179] on span "NPS" at bounding box center [795, 183] width 1017 height 21
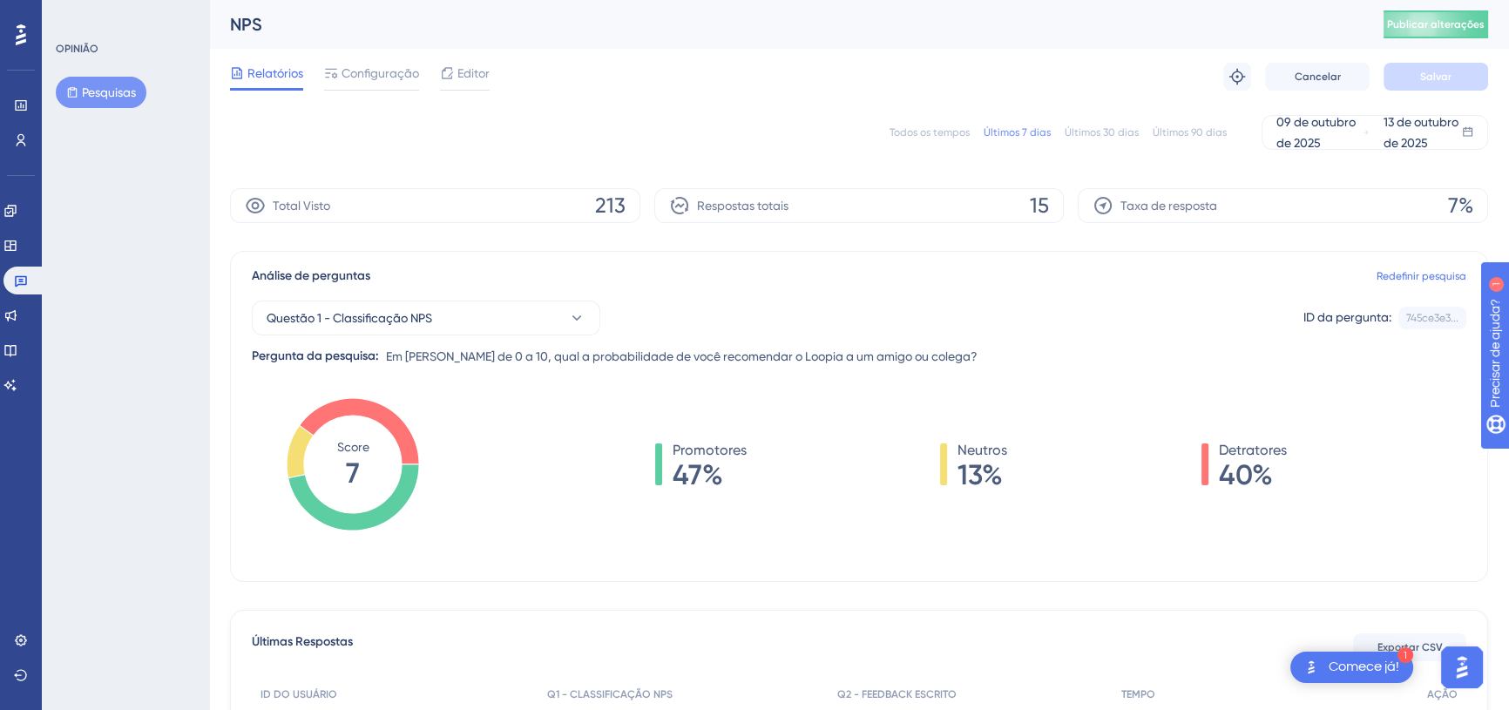
click at [660, 134] on div "Todos os tempos Últimos 7 [PERSON_NAME] Últimos 30 [PERSON_NAME] Últimos 90 [PE…" at bounding box center [859, 132] width 1258 height 35
click at [388, 69] on font "Configuração" at bounding box center [381, 73] width 78 height 14
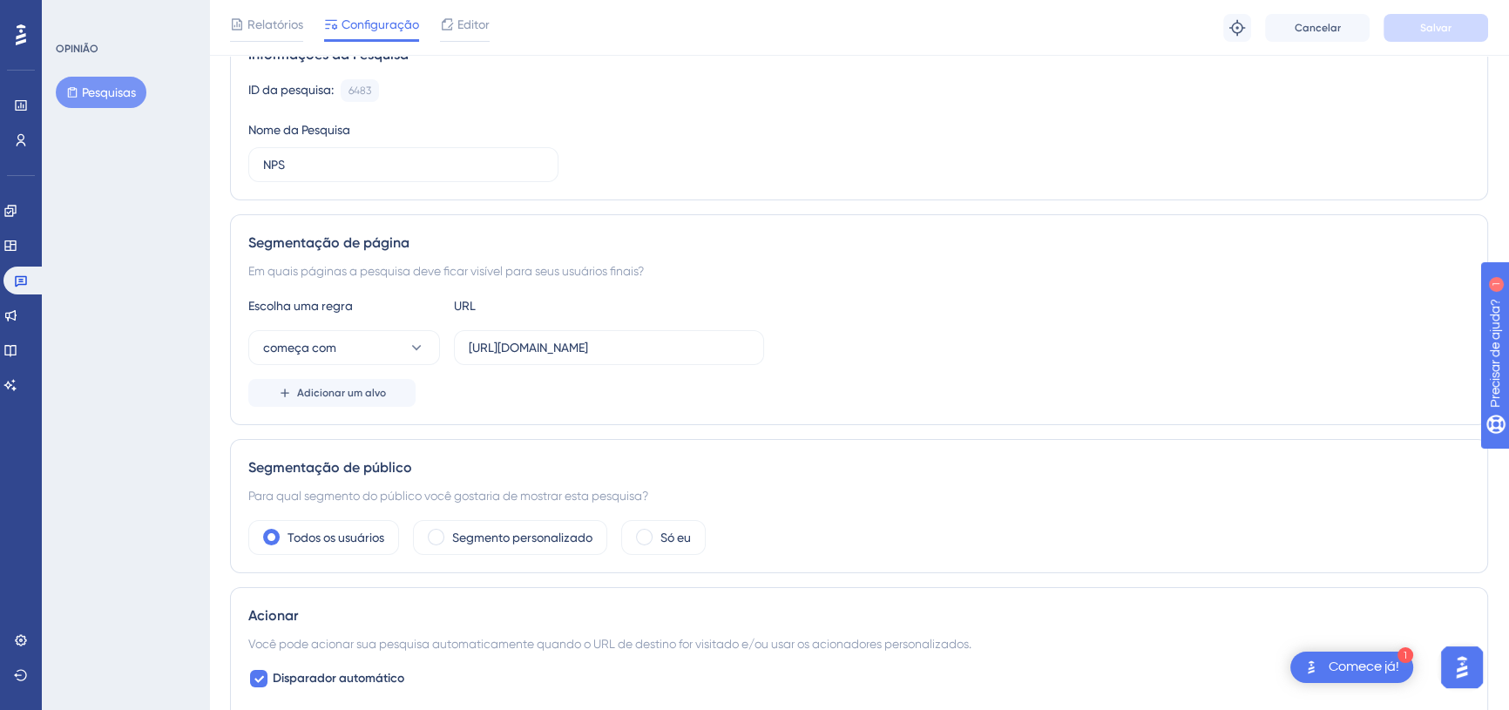
scroll to position [316, 0]
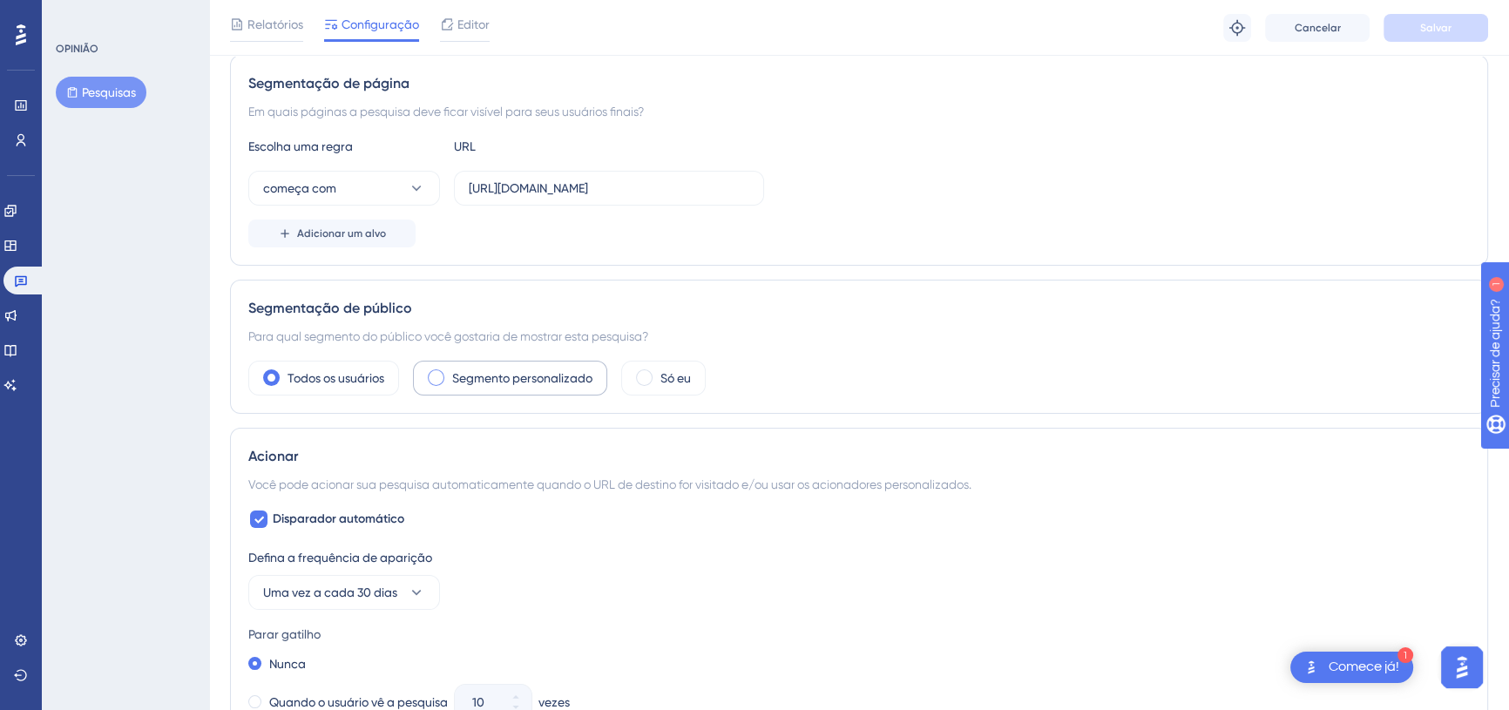
click at [525, 381] on font "Segmento personalizado" at bounding box center [522, 378] width 140 height 14
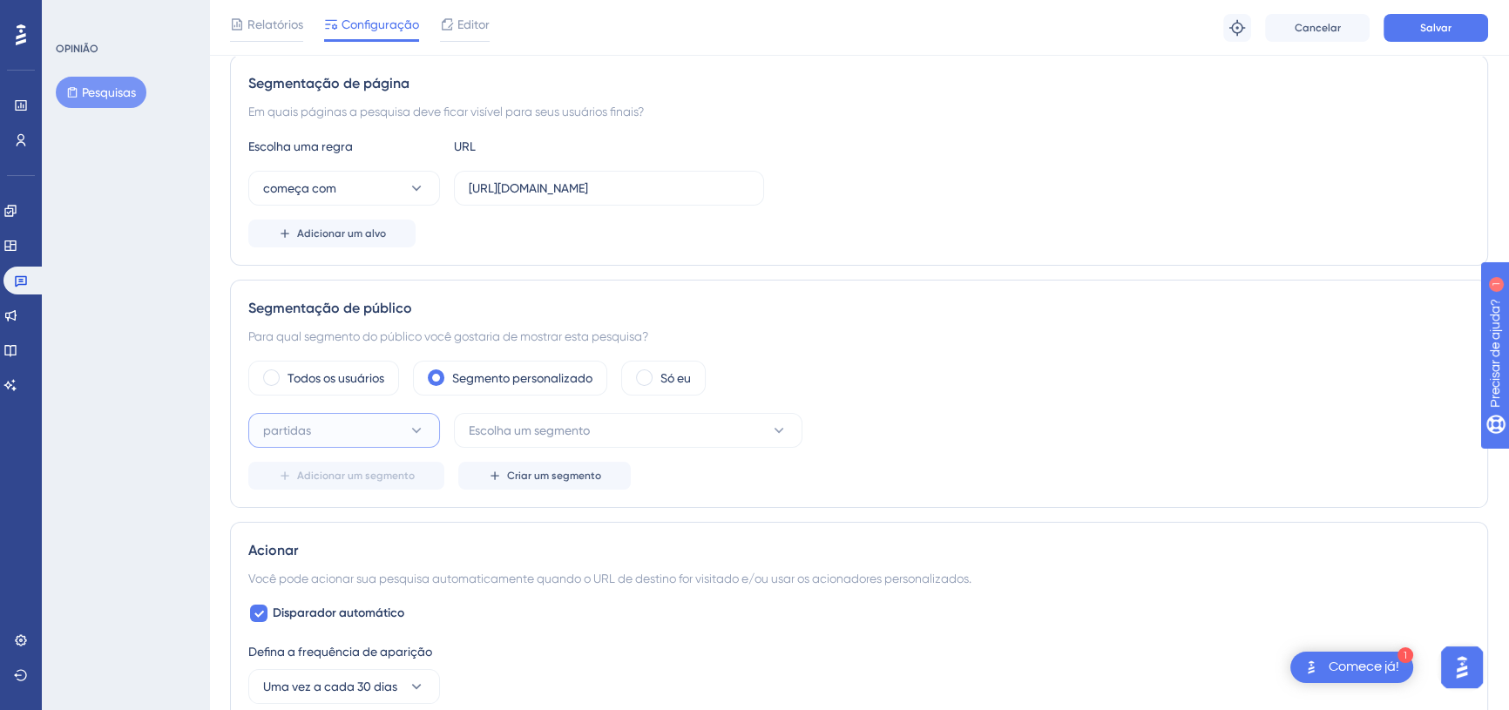
click at [391, 423] on button "partidas" at bounding box center [344, 430] width 192 height 35
click at [546, 431] on font "Escolha um segmento" at bounding box center [529, 431] width 121 height 14
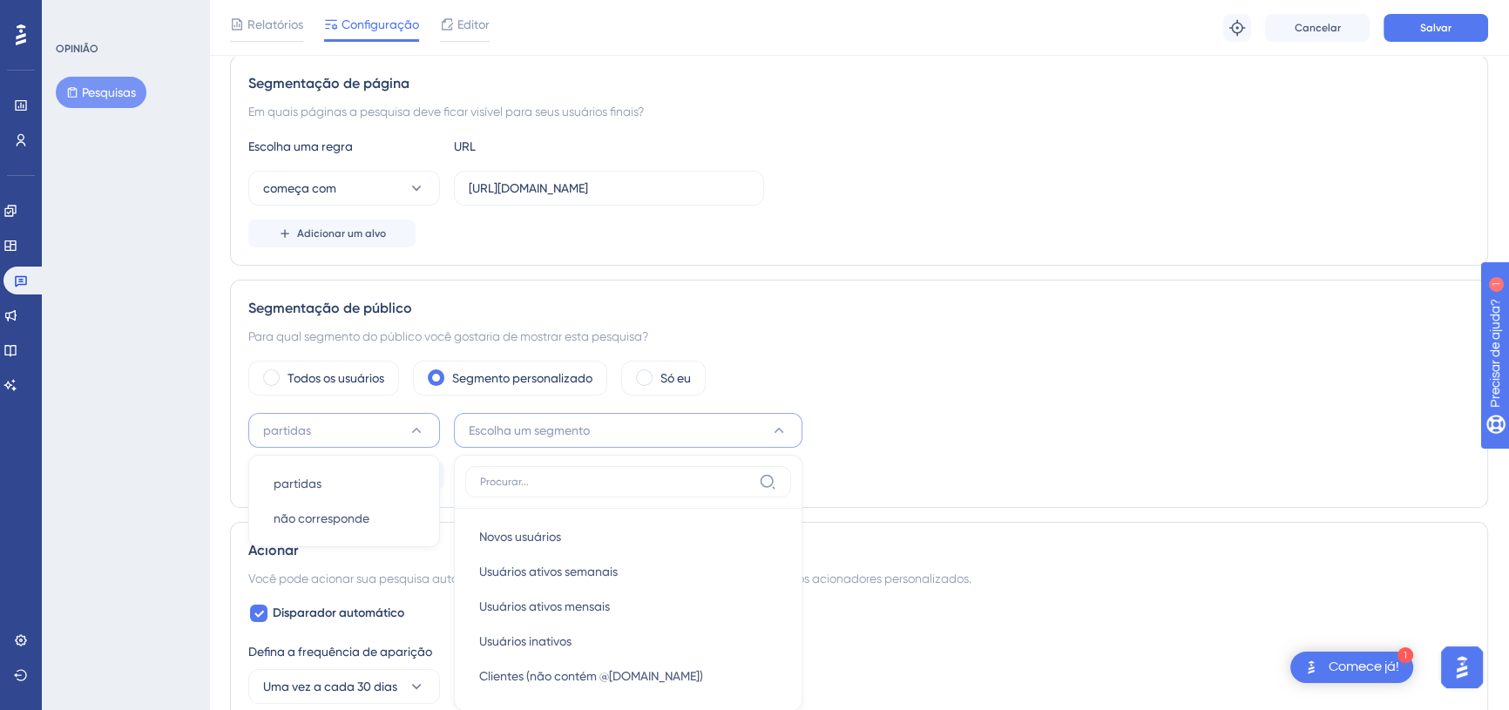
scroll to position [543, 0]
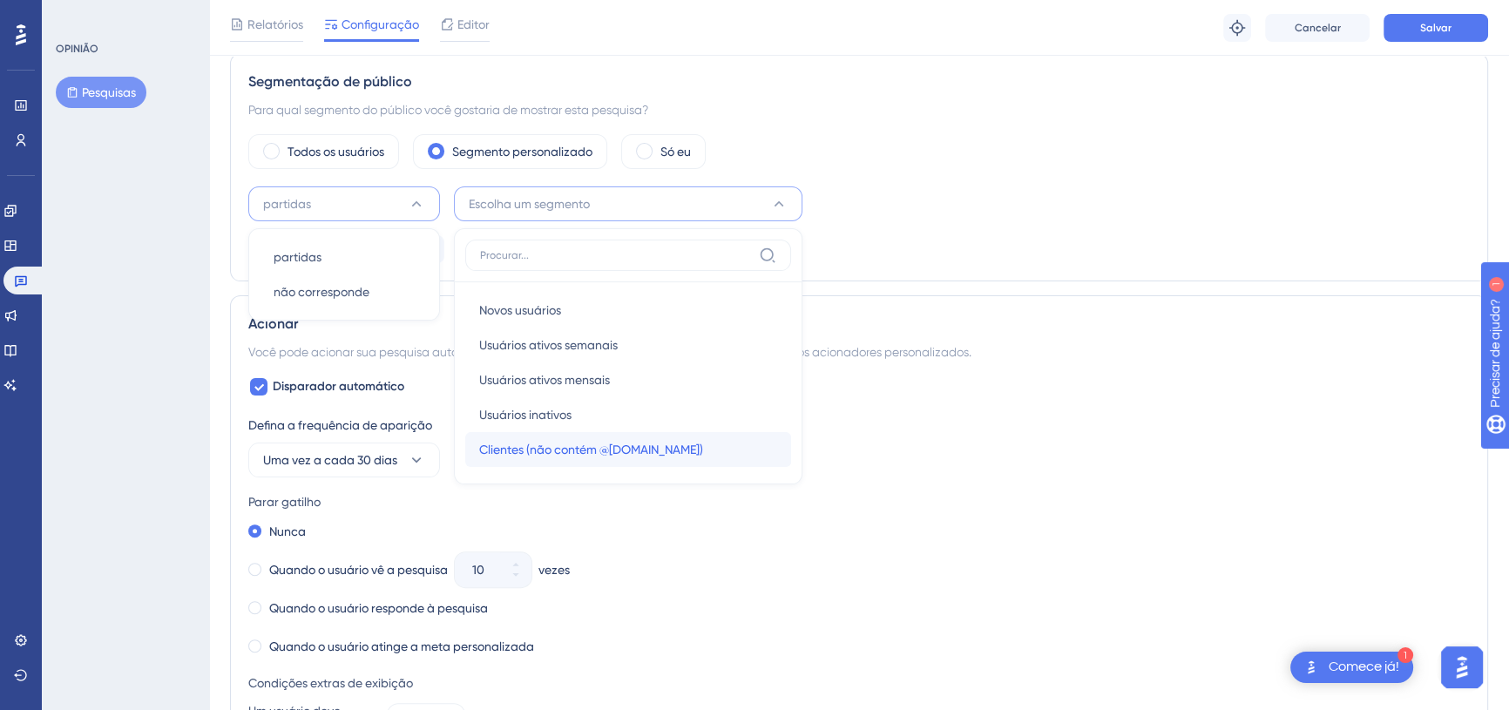
click at [551, 439] on span "Clientes (não contém @[DOMAIN_NAME])" at bounding box center [591, 449] width 224 height 21
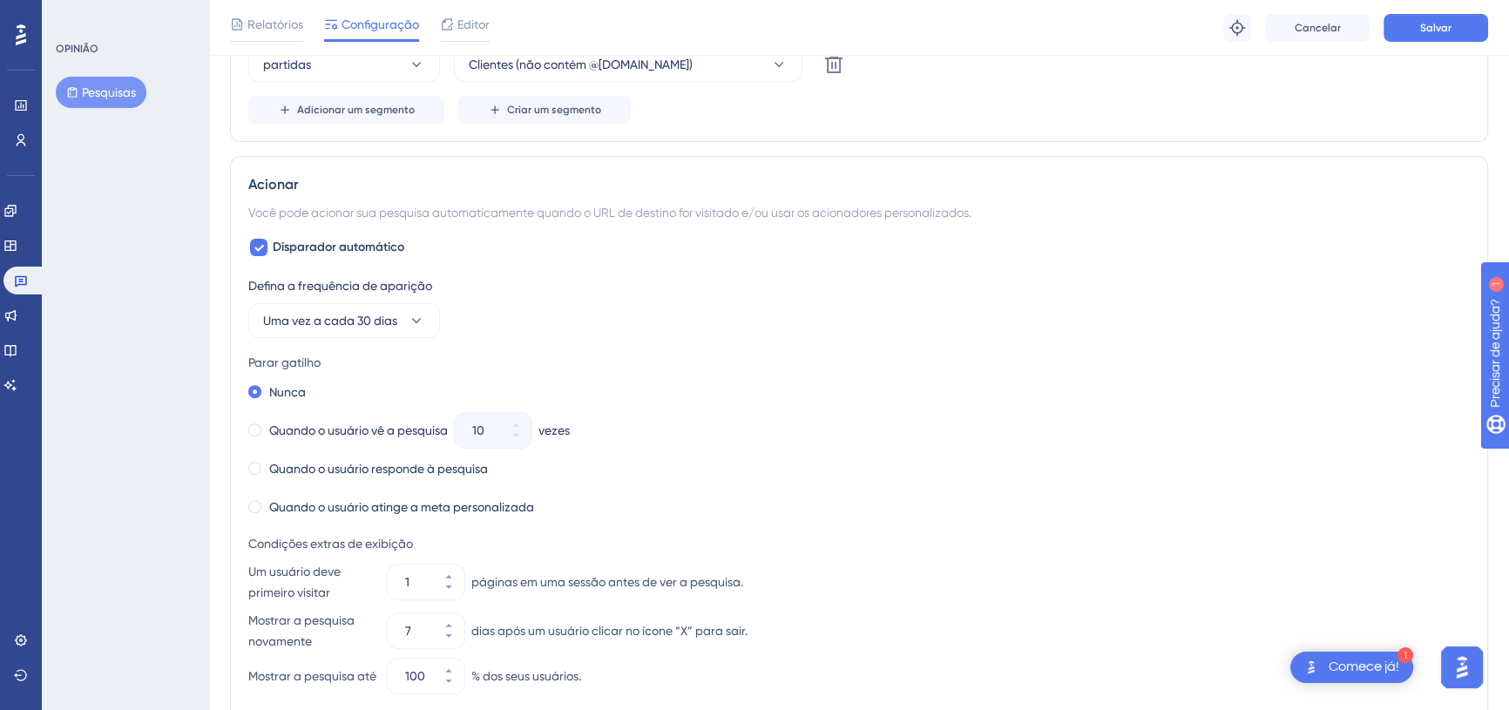
scroll to position [671, 0]
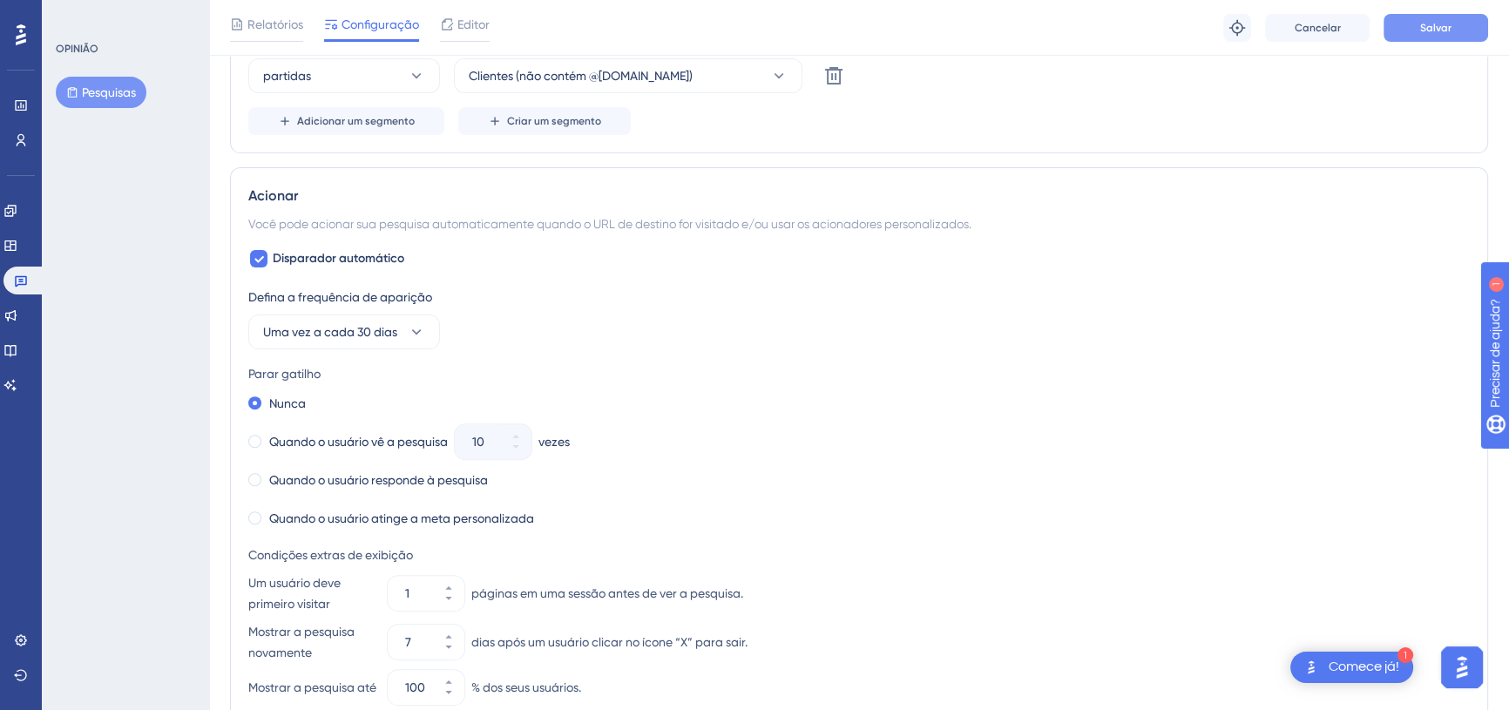
click at [1397, 33] on button "Salvar" at bounding box center [1436, 28] width 105 height 28
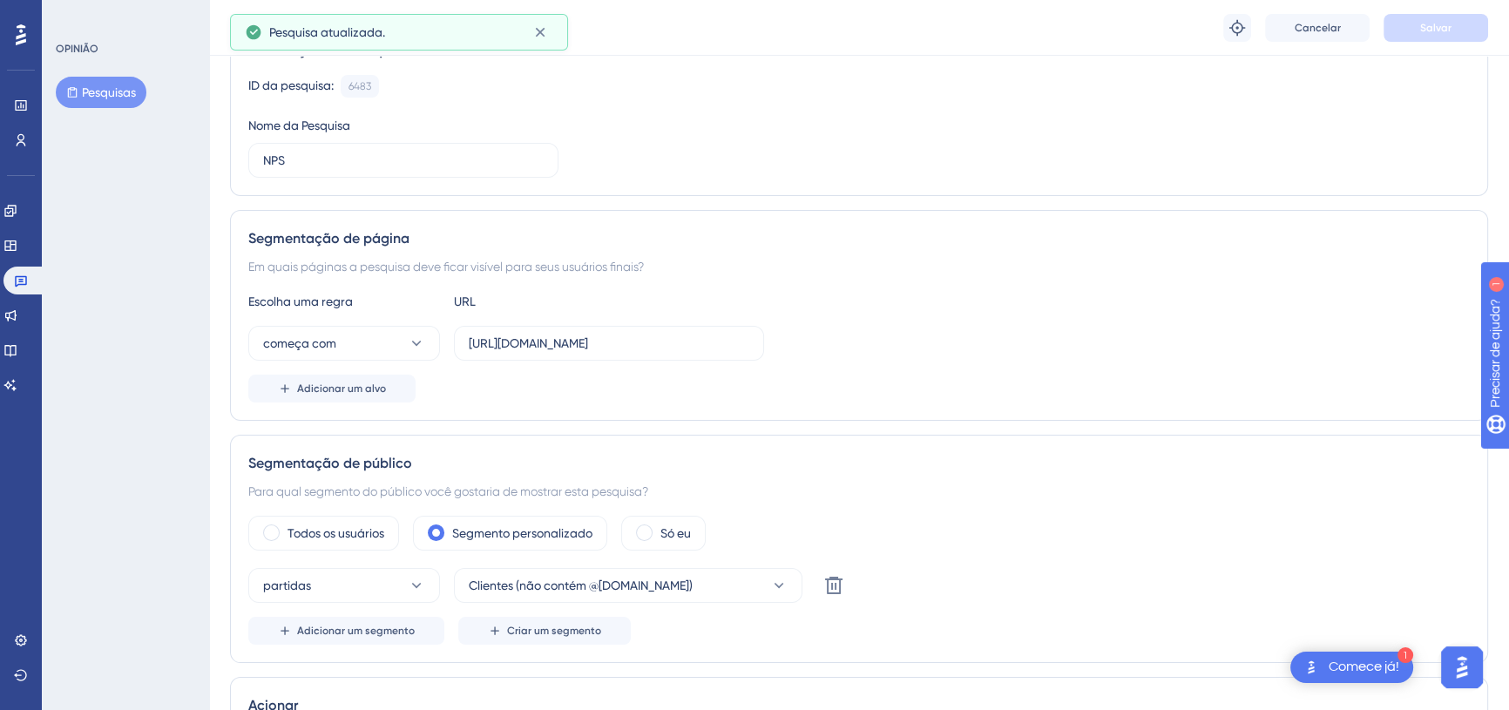
scroll to position [0, 0]
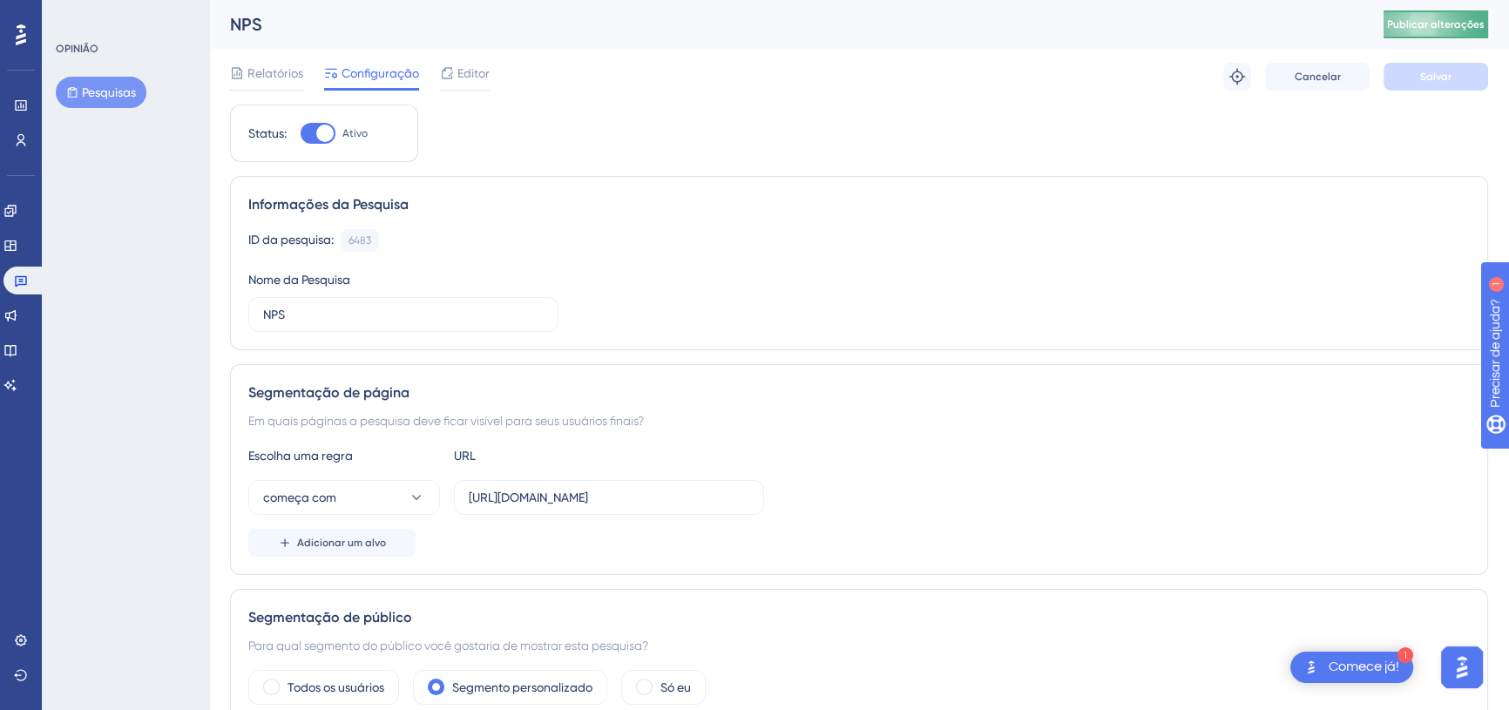
click at [1440, 24] on font "Publicar alterações" at bounding box center [1436, 24] width 98 height 12
click at [282, 70] on font "Relatórios" at bounding box center [275, 73] width 56 height 14
